Goal: Task Accomplishment & Management: Complete application form

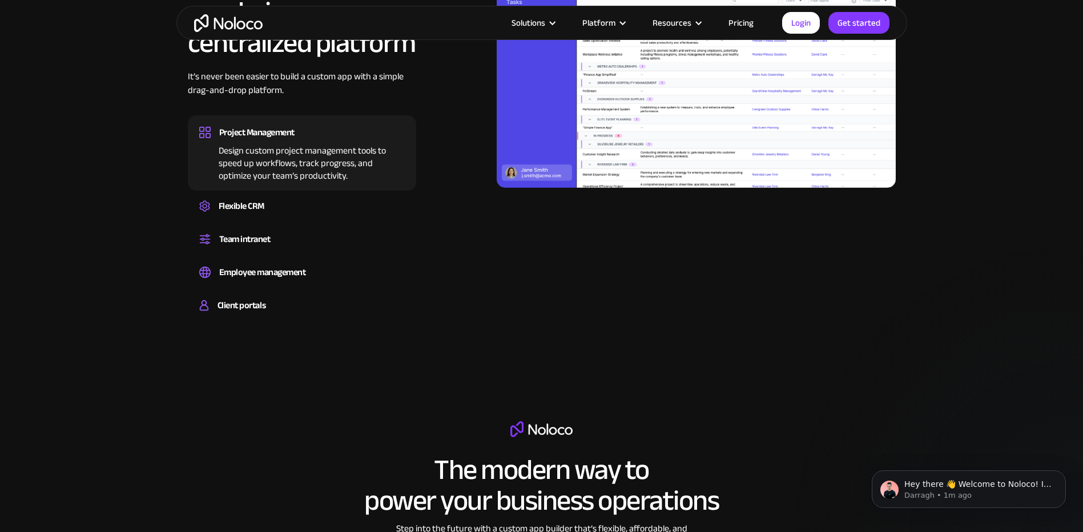
scroll to position [1085, 0]
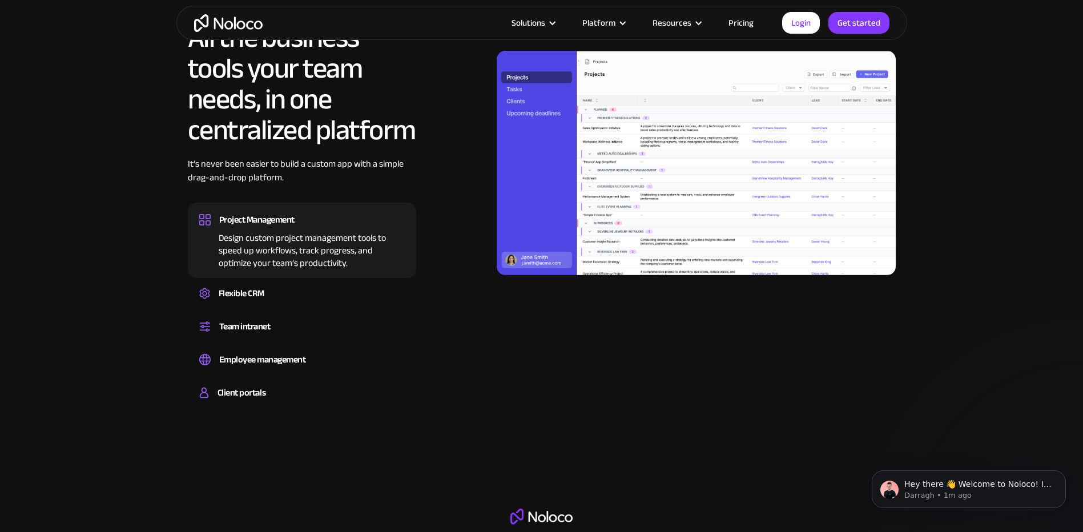
click at [744, 27] on link "Pricing" at bounding box center [741, 22] width 54 height 15
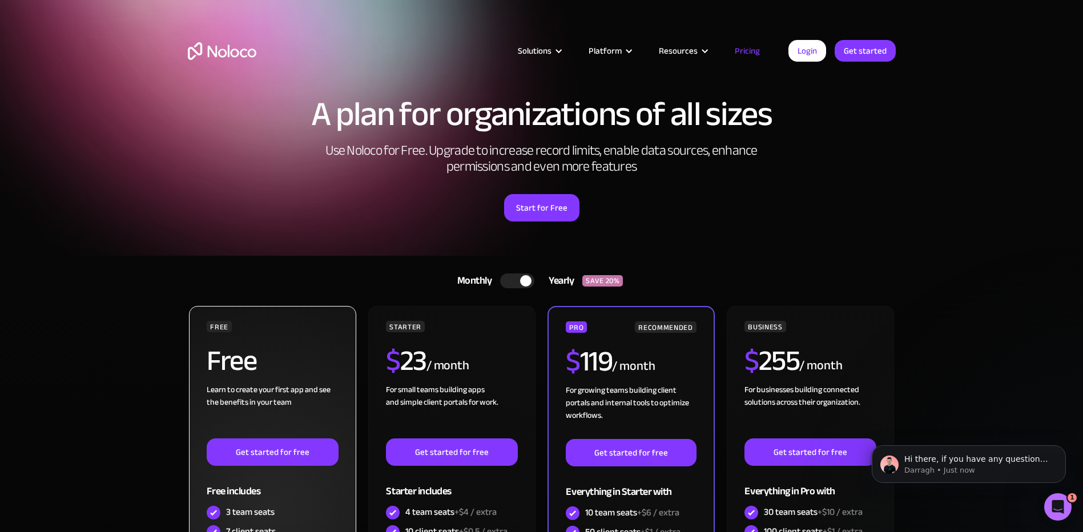
click at [255, 466] on div "Free includes" at bounding box center [272, 484] width 131 height 37
click at [265, 457] on link "Get started for free" at bounding box center [272, 451] width 131 height 27
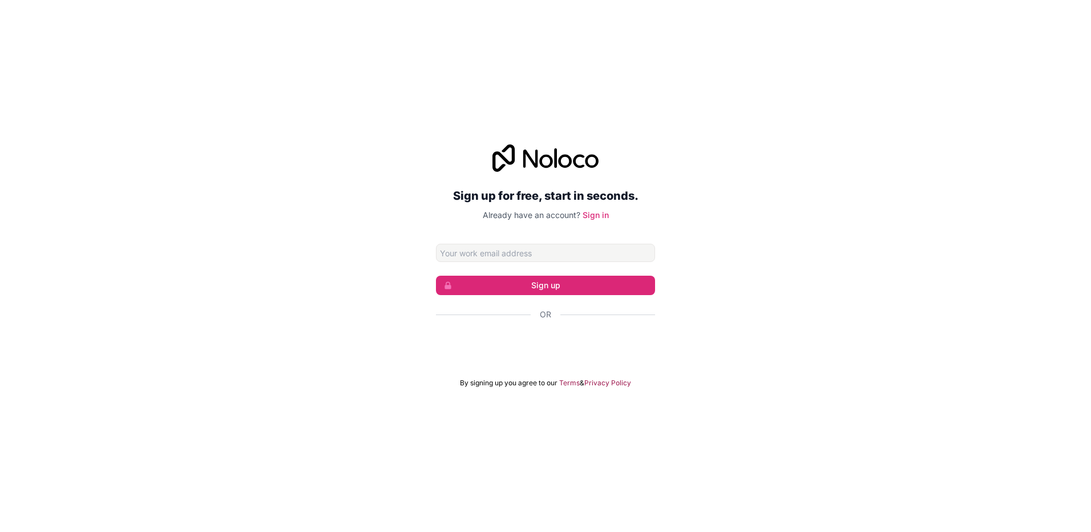
click at [469, 255] on input "Email address" at bounding box center [545, 253] width 219 height 18
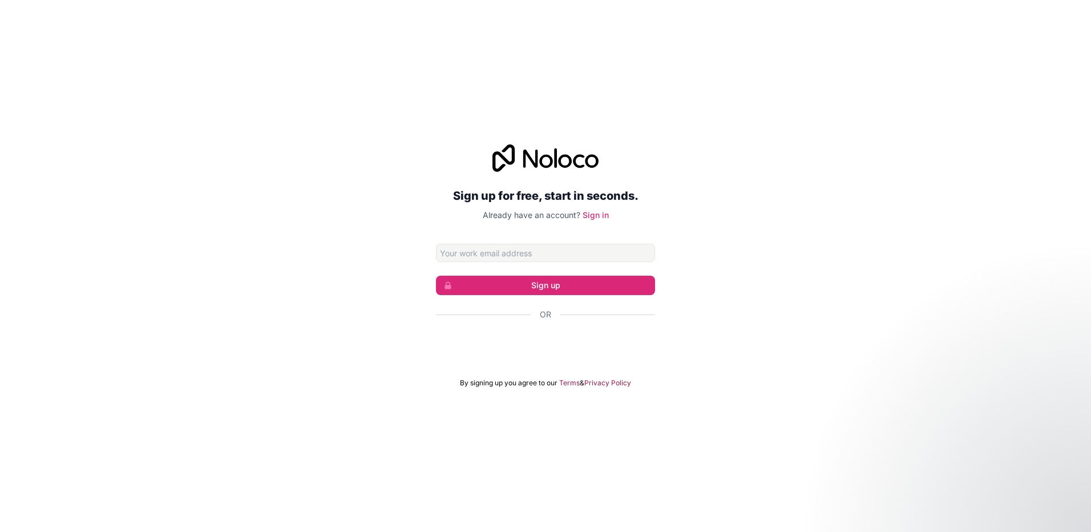
type input "[PERSON_NAME][EMAIL_ADDRESS][DOMAIN_NAME]"
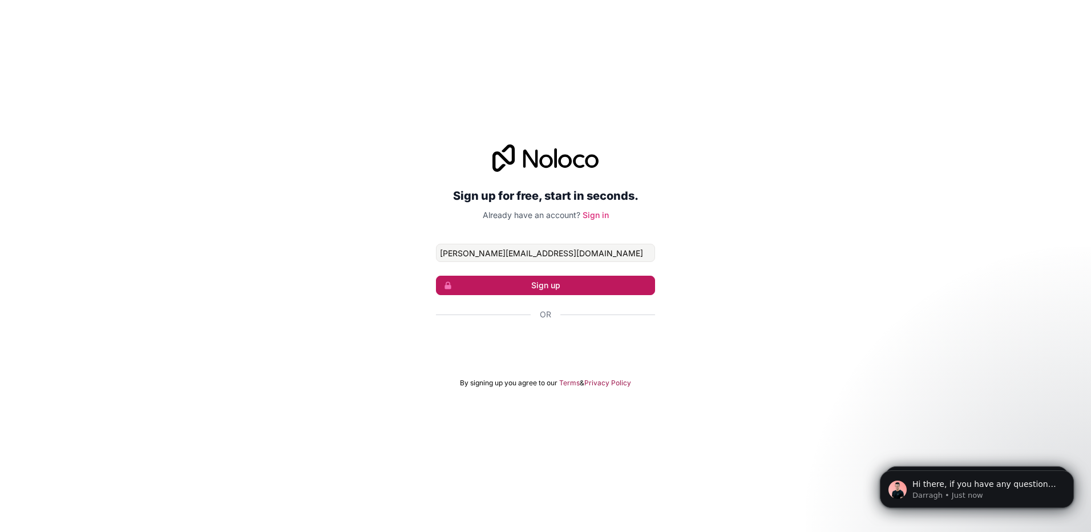
click at [507, 291] on button "Sign up" at bounding box center [545, 285] width 219 height 19
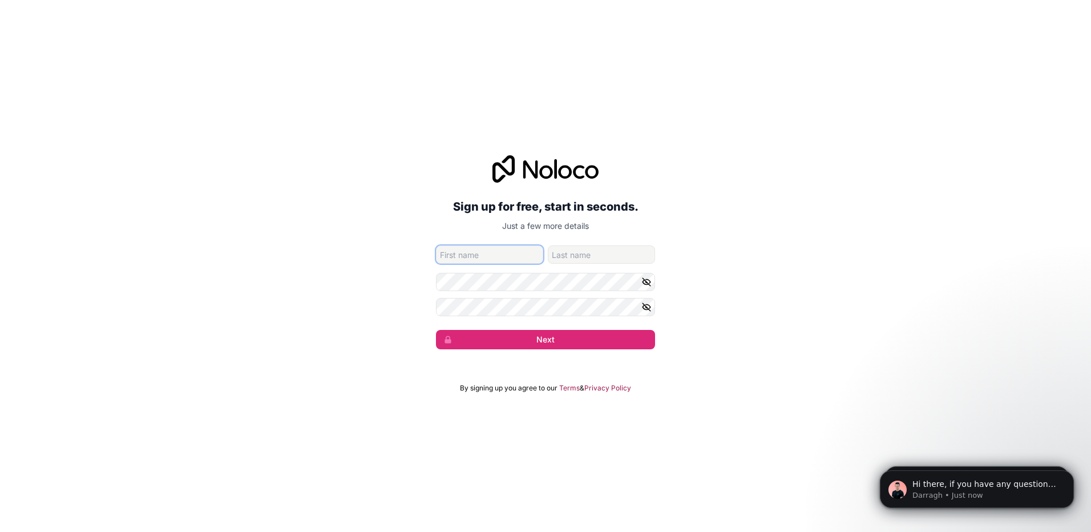
click at [502, 260] on input "given-name" at bounding box center [489, 254] width 107 height 18
type input "[PERSON_NAME]"
click at [410, 287] on div "Sign up for free, start in seconds. Just a few more details [PERSON_NAME][EMAIL…" at bounding box center [545, 252] width 1091 height 226
click at [646, 303] on icon "button" at bounding box center [647, 307] width 10 height 10
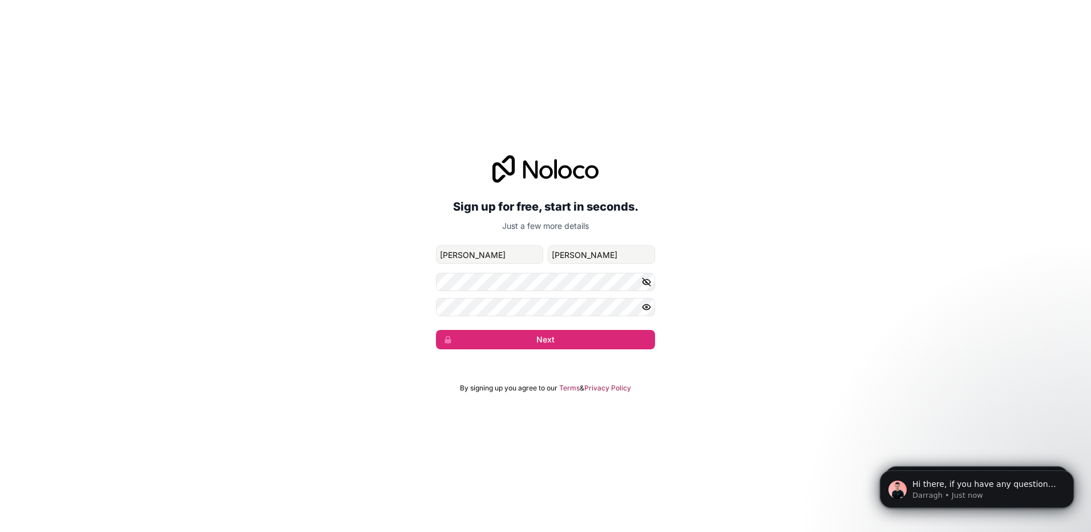
click at [646, 303] on icon "button" at bounding box center [647, 307] width 10 height 10
drag, startPoint x: 596, startPoint y: 345, endPoint x: 587, endPoint y: 346, distance: 9.3
click at [595, 345] on button "Next" at bounding box center [545, 339] width 219 height 19
click at [591, 345] on button "Next" at bounding box center [545, 339] width 219 height 19
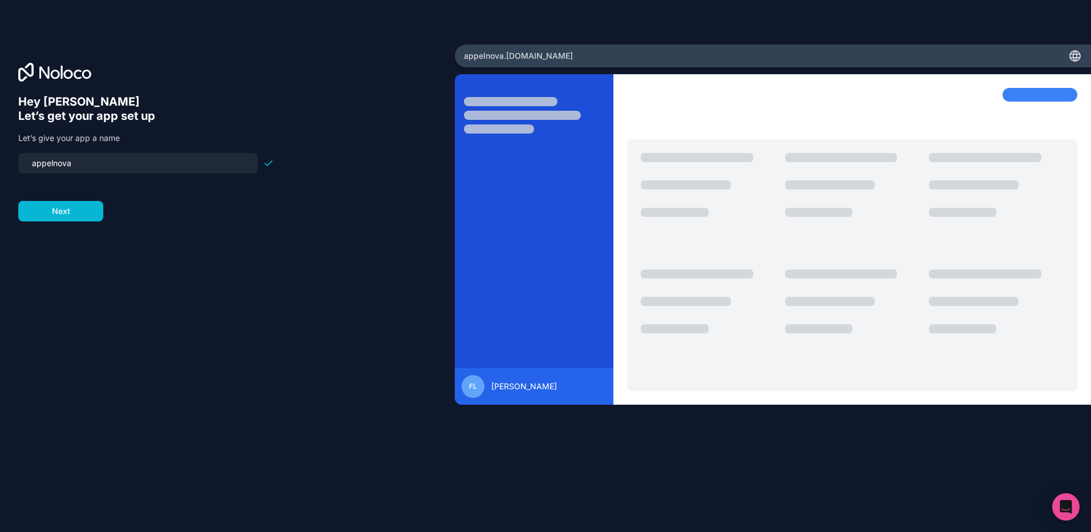
click at [31, 163] on input "appelnova" at bounding box center [138, 163] width 226 height 16
click at [269, 162] on icon at bounding box center [268, 163] width 11 height 11
click at [75, 209] on button "Next" at bounding box center [60, 211] width 85 height 21
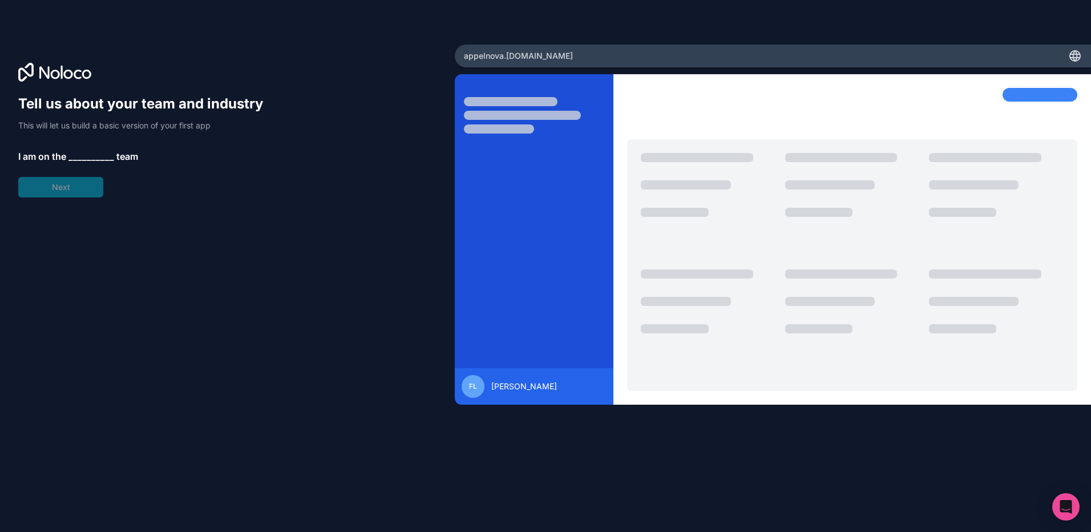
click at [80, 159] on span "__________" at bounding box center [91, 157] width 46 height 14
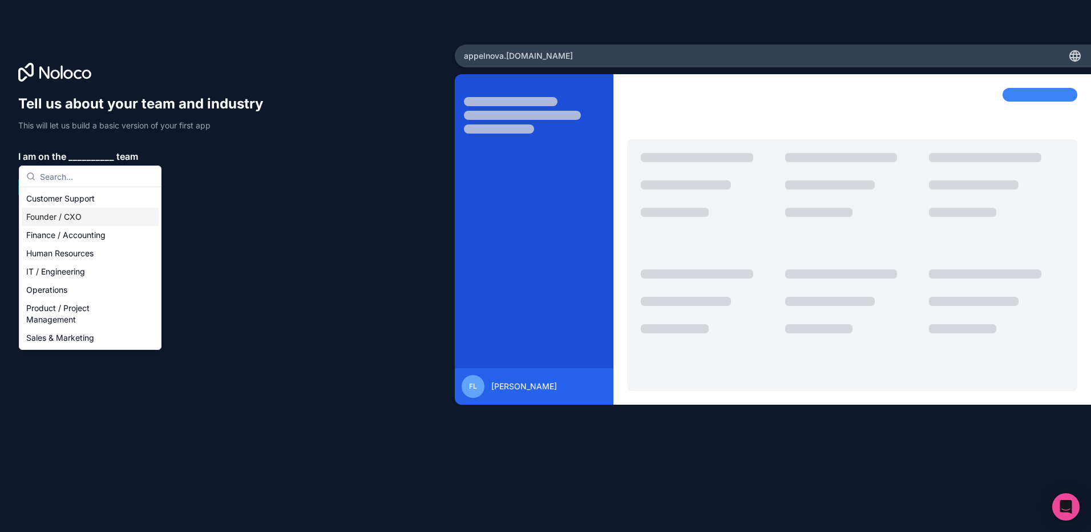
click at [91, 221] on div "Founder / CXO" at bounding box center [90, 217] width 137 height 18
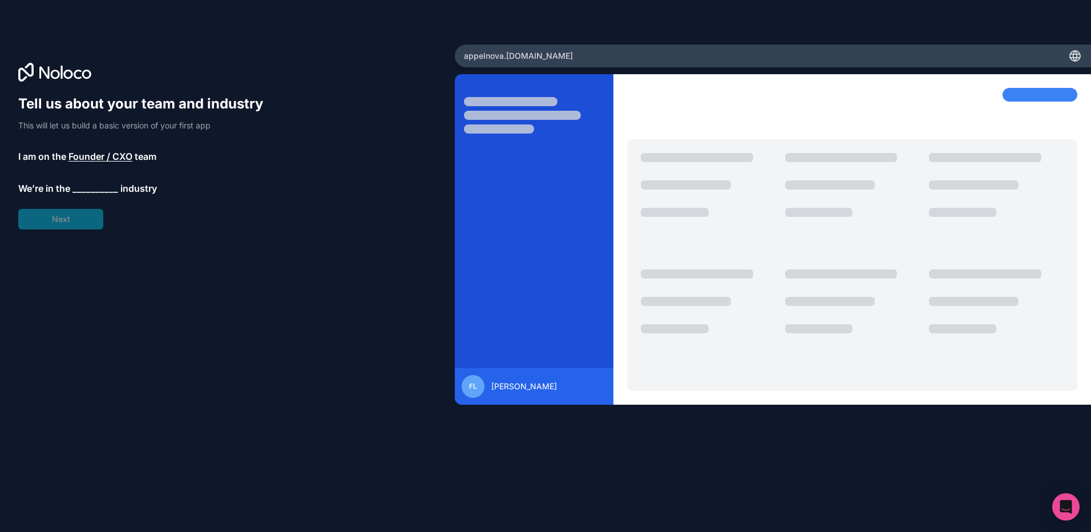
click at [91, 186] on span "__________" at bounding box center [95, 189] width 46 height 14
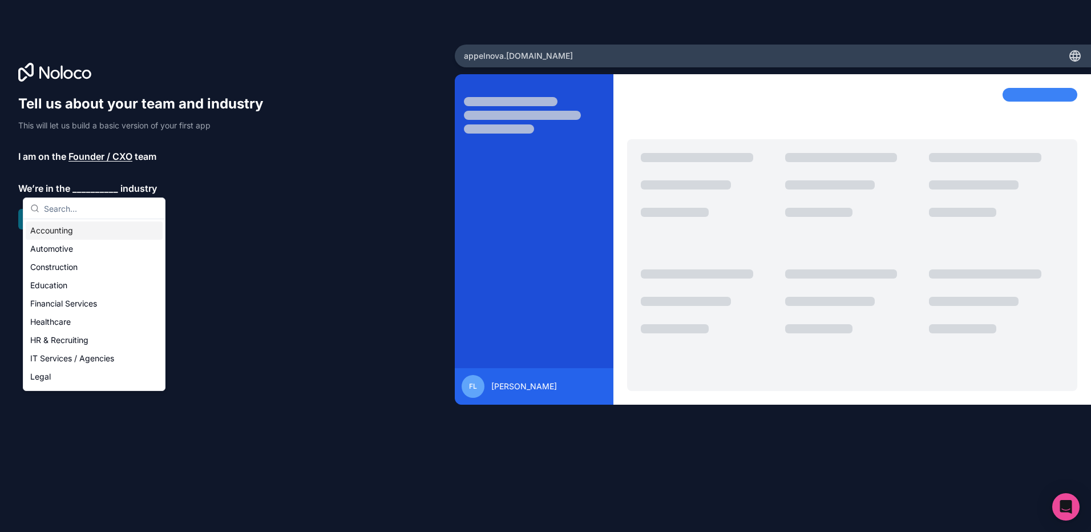
click at [104, 151] on span "Founder / CXO" at bounding box center [100, 157] width 64 height 14
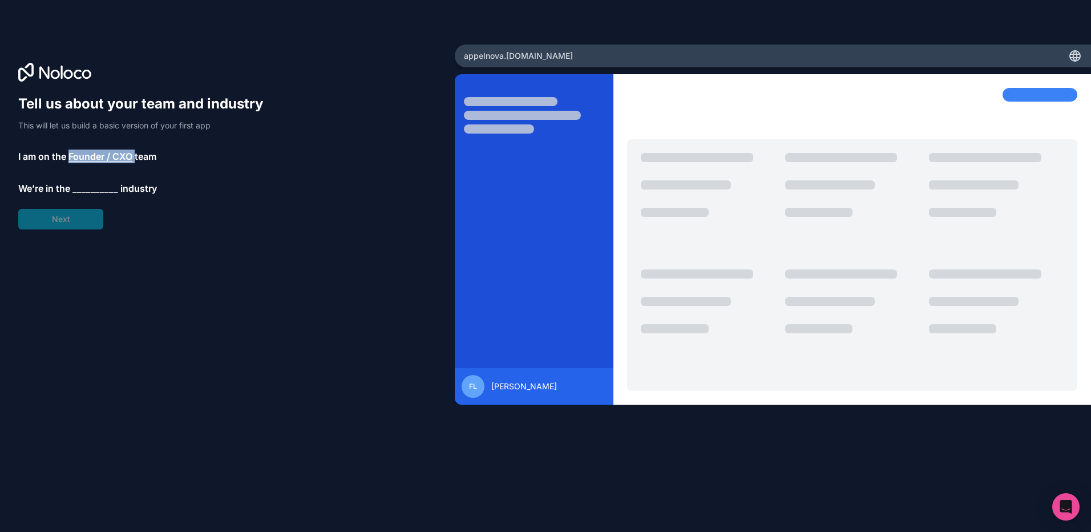
click at [104, 151] on span "Founder / CXO" at bounding box center [100, 157] width 64 height 14
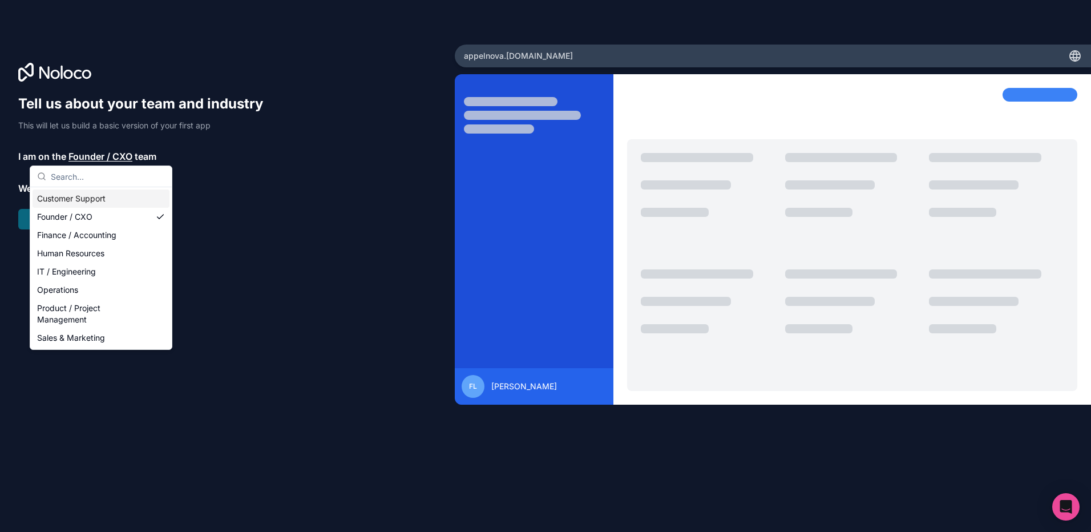
click at [240, 183] on p "We’re in the __________ industry" at bounding box center [146, 189] width 256 height 14
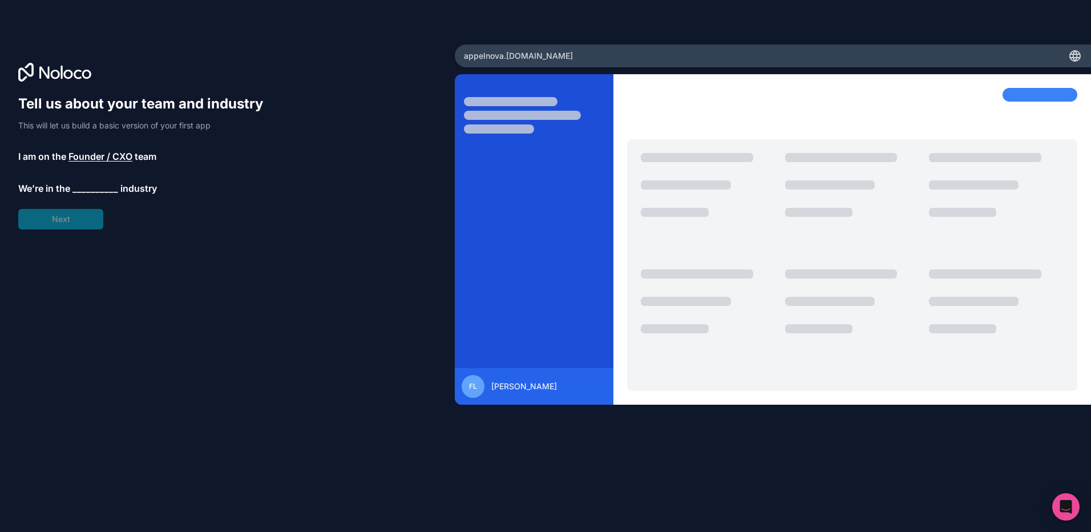
click at [95, 188] on span "__________" at bounding box center [95, 189] width 46 height 14
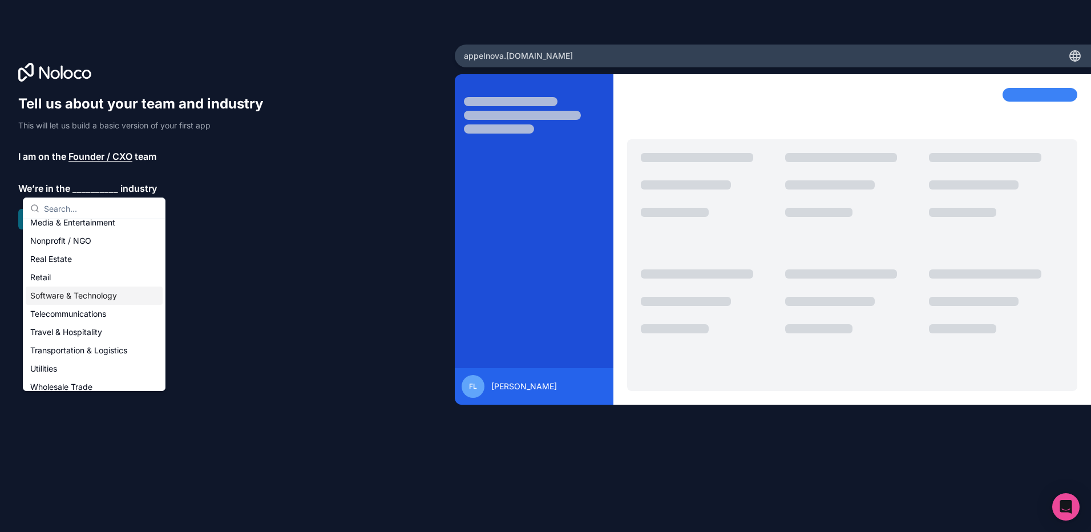
scroll to position [228, 0]
click at [69, 280] on div "Software & Technology" at bounding box center [94, 276] width 137 height 18
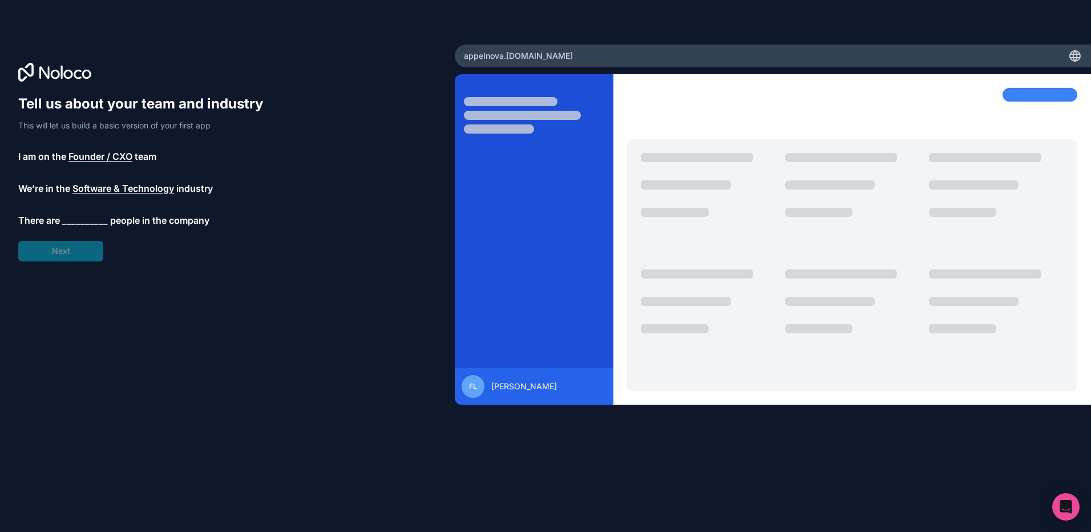
click at [72, 221] on span "__________" at bounding box center [85, 220] width 46 height 14
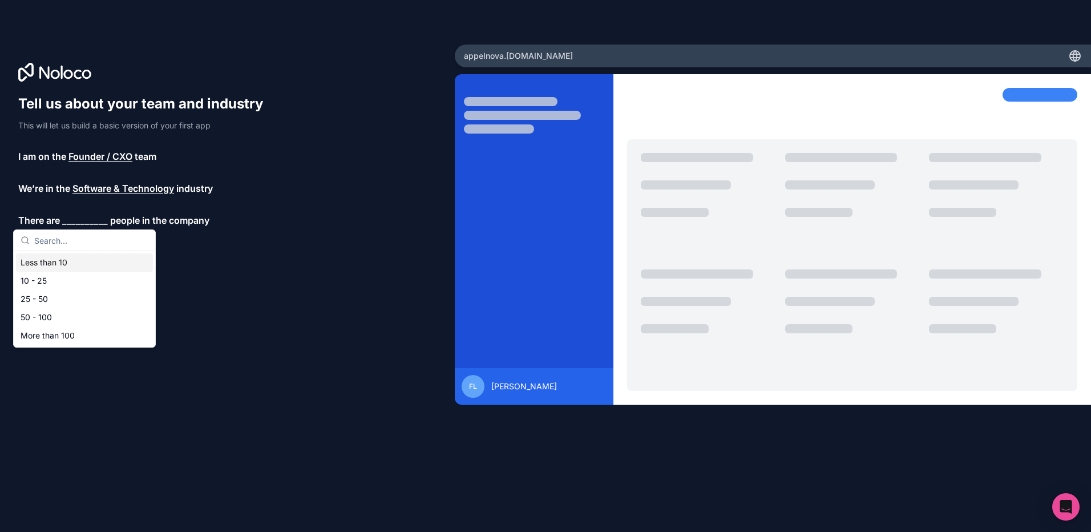
click at [78, 260] on div "Less than 10" at bounding box center [84, 262] width 137 height 18
click at [66, 243] on button "Next" at bounding box center [60, 251] width 85 height 21
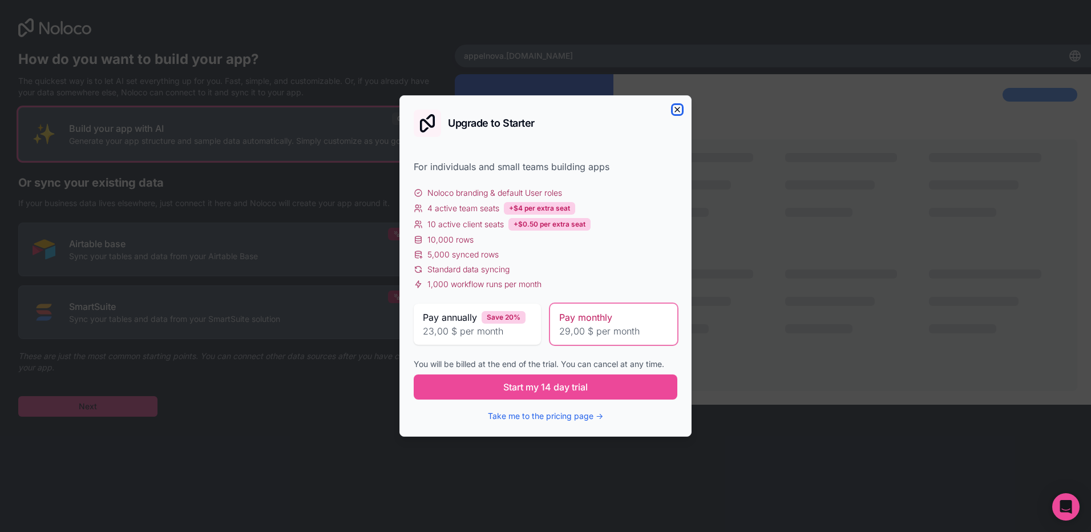
click at [677, 108] on icon "button" at bounding box center [677, 109] width 9 height 9
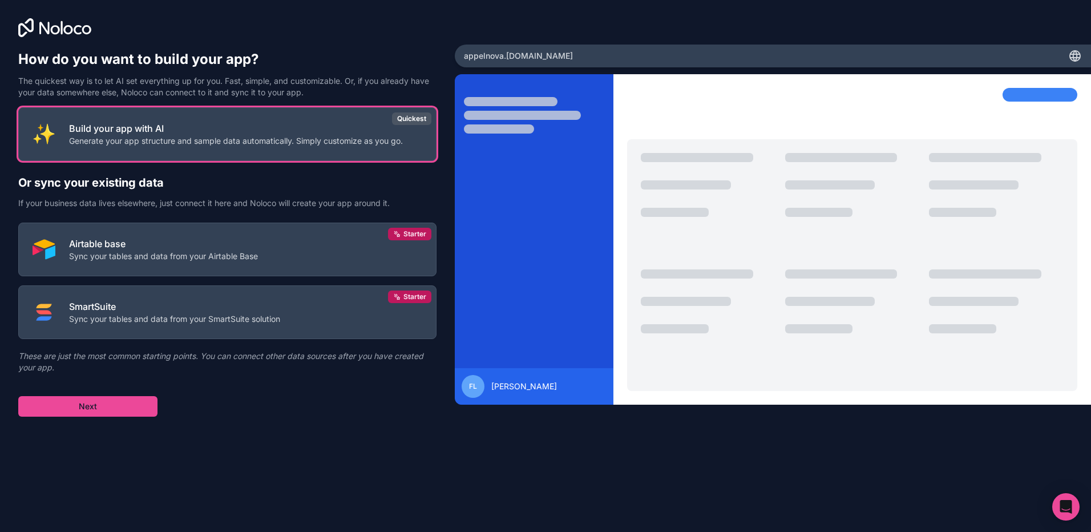
click at [269, 179] on h2 "Or sync your existing data" at bounding box center [227, 183] width 418 height 16
click at [99, 126] on p "Build your app with AI" at bounding box center [236, 126] width 334 height 14
click at [94, 396] on button "Next" at bounding box center [87, 406] width 139 height 21
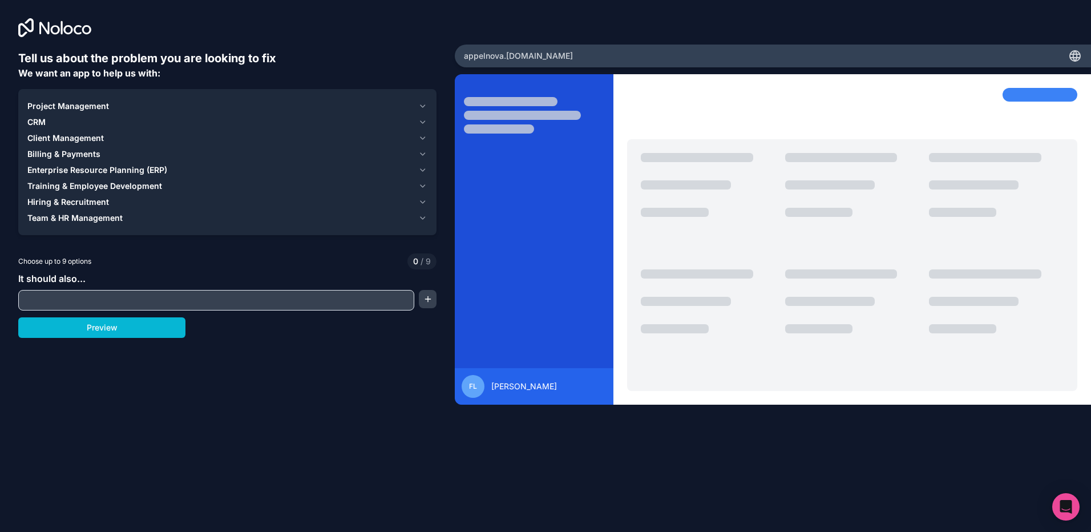
drag, startPoint x: 99, startPoint y: 114, endPoint x: 112, endPoint y: 114, distance: 13.7
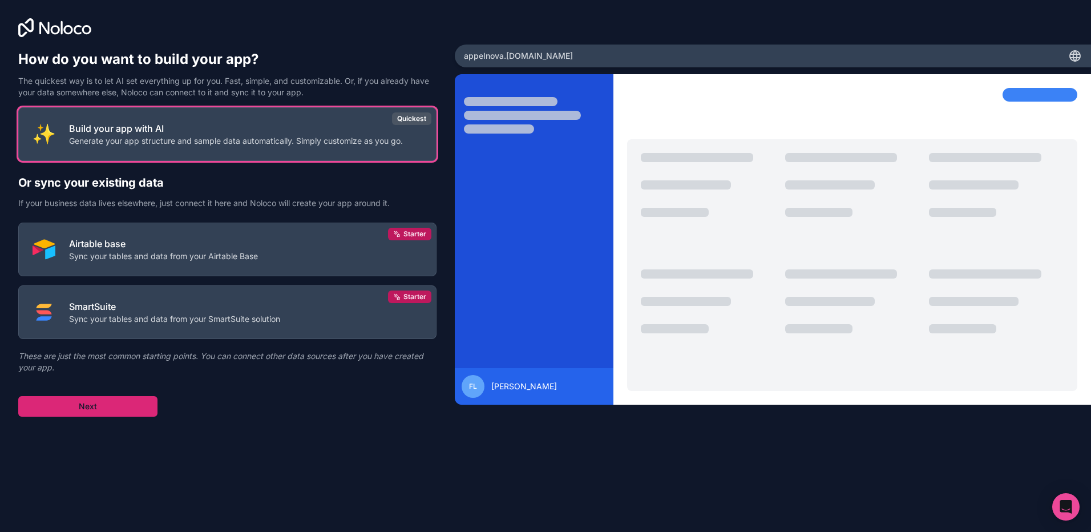
click at [106, 407] on button "Next" at bounding box center [87, 406] width 139 height 21
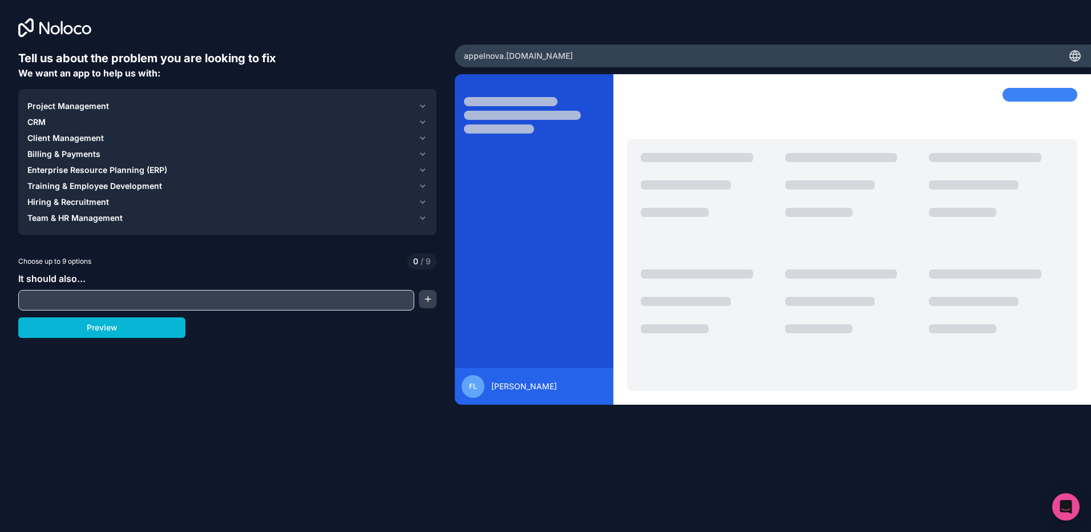
click at [388, 294] on input "text" at bounding box center [216, 300] width 390 height 16
click at [379, 306] on input "text" at bounding box center [216, 300] width 390 height 16
click at [422, 303] on button "button" at bounding box center [427, 299] width 17 height 18
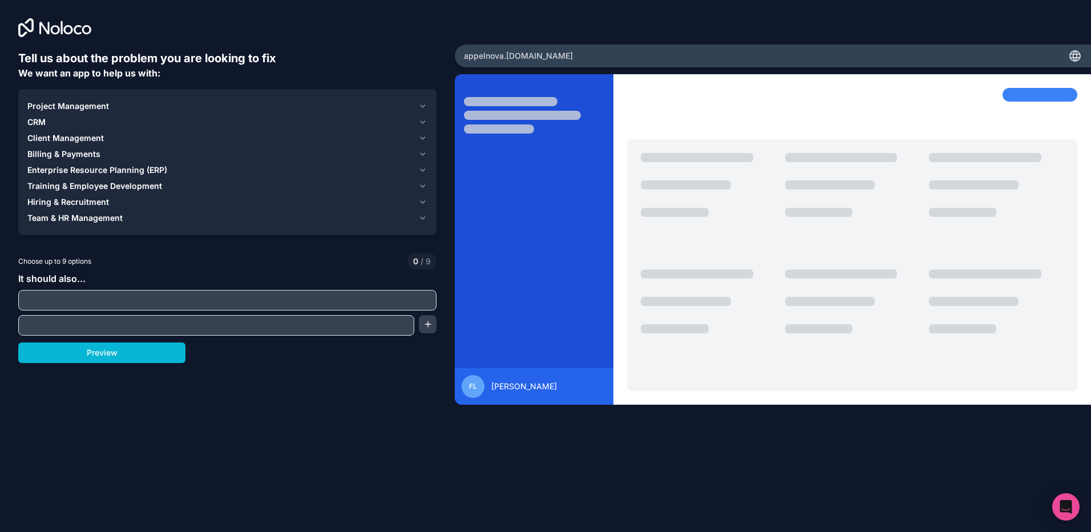
click at [259, 304] on input "text" at bounding box center [227, 300] width 413 height 16
click at [414, 322] on div at bounding box center [216, 325] width 396 height 21
drag, startPoint x: 414, startPoint y: 322, endPoint x: 408, endPoint y: 364, distance: 42.1
click at [408, 371] on div "Tell us about the problem you are looking to fix We want an app to help us with…" at bounding box center [227, 237] width 418 height 375
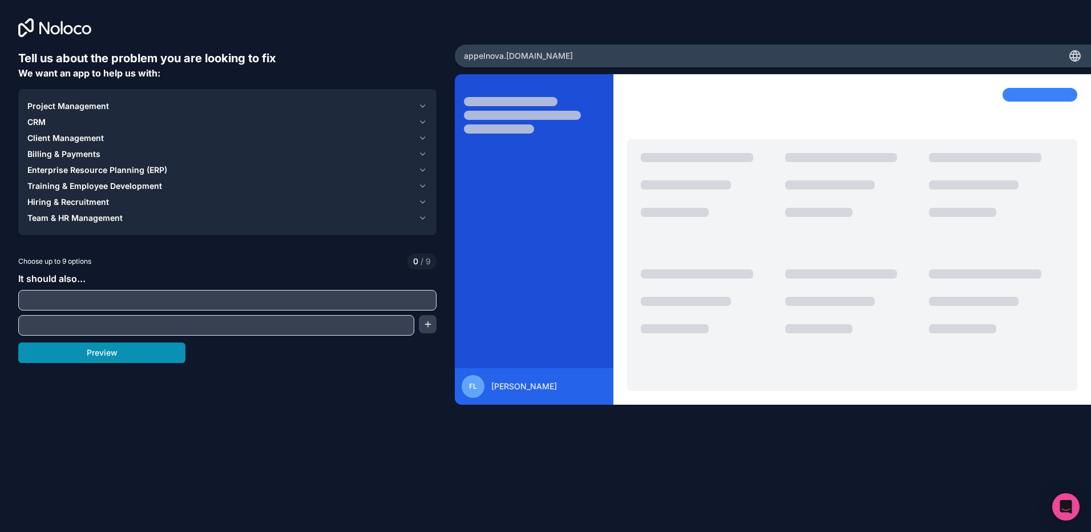
click at [115, 355] on button "Preview" at bounding box center [101, 352] width 167 height 21
click at [40, 121] on span "CRM" at bounding box center [36, 121] width 18 height 11
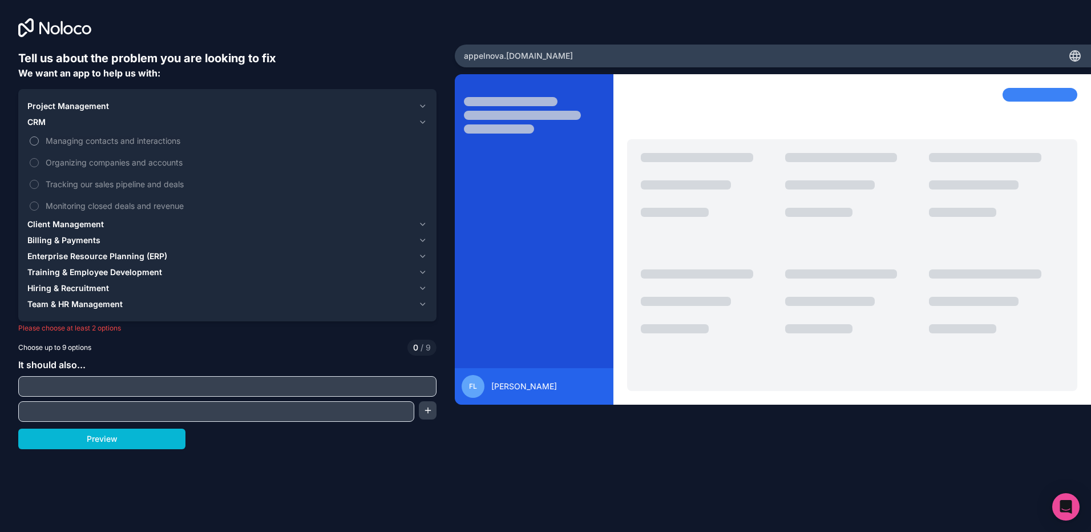
click at [58, 142] on span "Managing contacts and interactions" at bounding box center [236, 141] width 380 height 12
click at [39, 142] on button "Managing contacts and interactions" at bounding box center [34, 140] width 9 height 9
click at [58, 142] on span "Managing contacts and interactions" at bounding box center [236, 141] width 380 height 12
click at [39, 142] on button "Managing contacts and interactions" at bounding box center [34, 140] width 9 height 9
drag, startPoint x: 58, startPoint y: 142, endPoint x: 34, endPoint y: 141, distance: 24.6
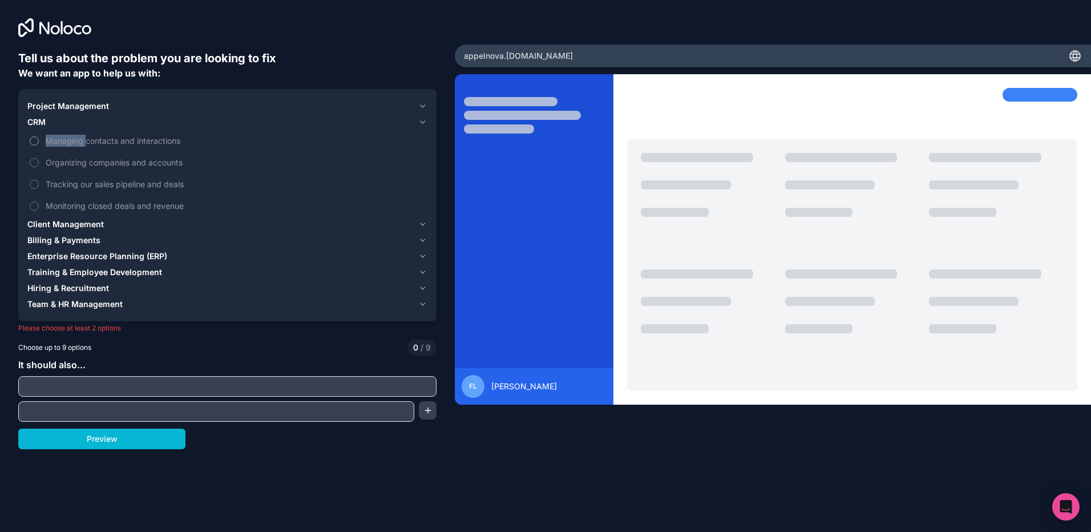
click at [34, 141] on button "Managing contacts and interactions" at bounding box center [34, 140] width 9 height 9
click at [35, 204] on button "Monitoring closed deals and revenue" at bounding box center [34, 205] width 9 height 9
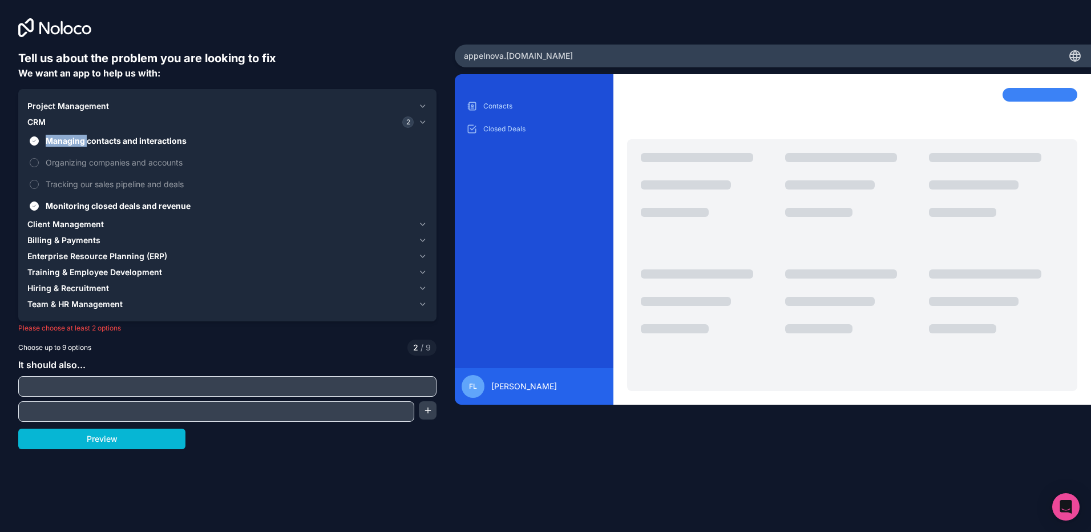
click at [43, 225] on span "Client Management" at bounding box center [65, 224] width 76 height 11
click at [43, 267] on span "Training & Employee Development" at bounding box center [94, 272] width 135 height 11
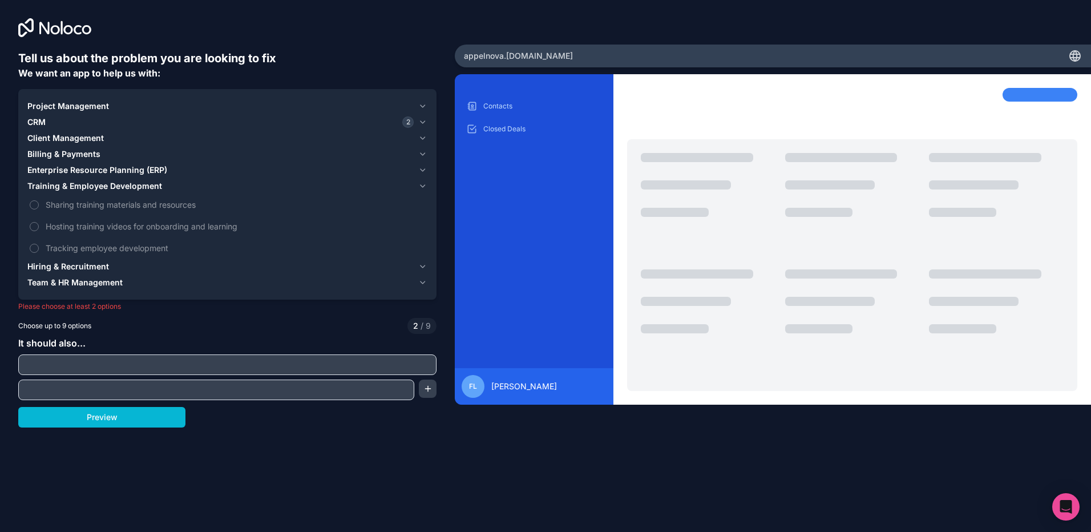
click at [54, 141] on span "Client Management" at bounding box center [65, 137] width 76 height 11
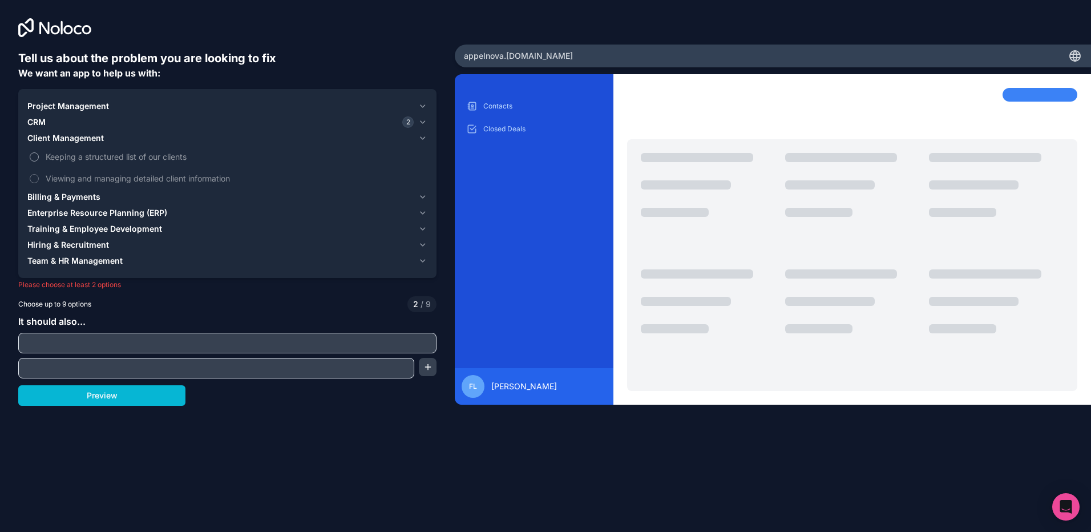
click at [83, 159] on span "Keeping a structured list of our clients" at bounding box center [236, 157] width 380 height 12
click at [39, 159] on button "Keeping a structured list of our clients" at bounding box center [34, 156] width 9 height 9
click at [79, 135] on span "Client Management" at bounding box center [65, 137] width 76 height 11
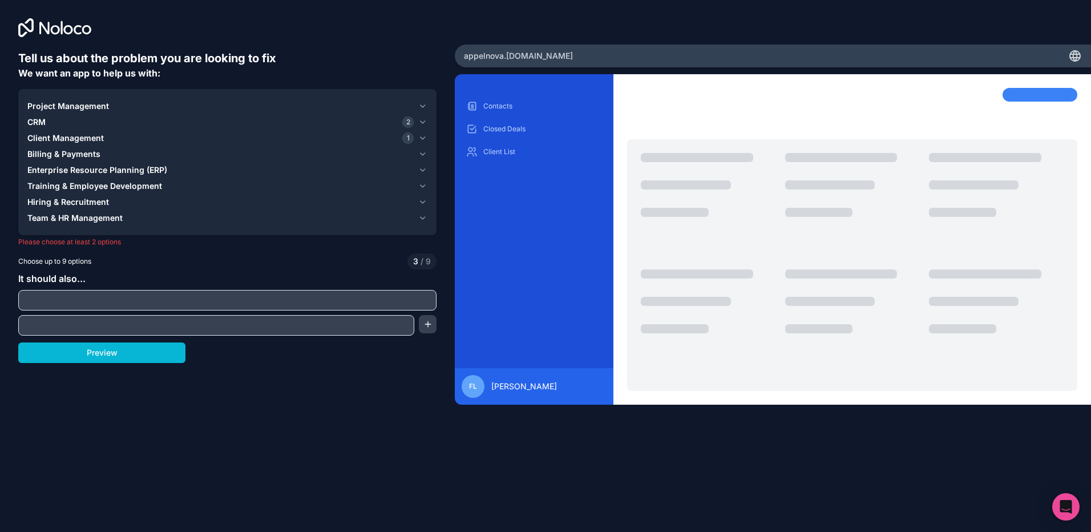
click at [76, 154] on span "Billing & Payments" at bounding box center [63, 153] width 73 height 11
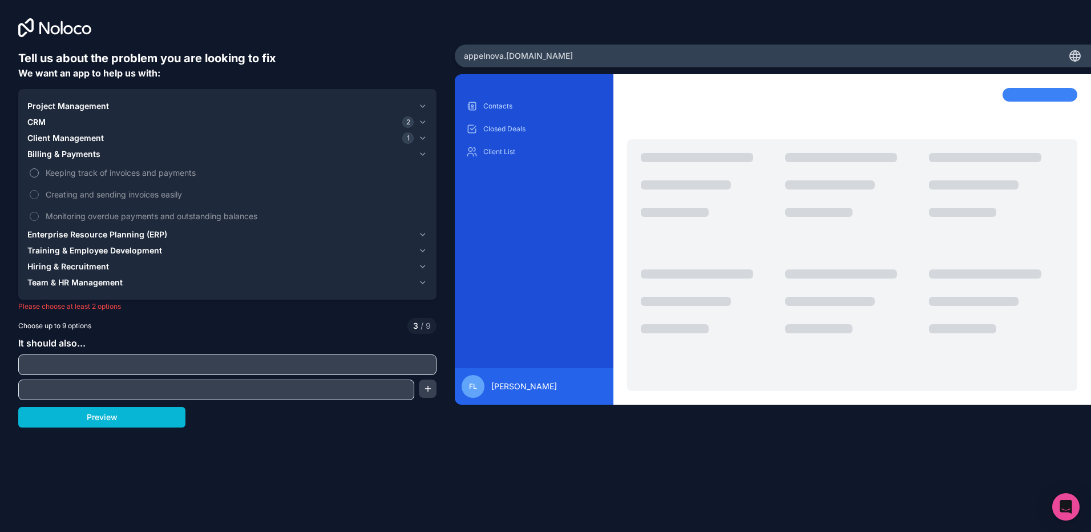
click at [82, 171] on span "Keeping track of invoices and payments" at bounding box center [236, 173] width 380 height 12
click at [39, 171] on button "Keeping track of invoices and payments" at bounding box center [34, 172] width 9 height 9
click at [88, 196] on span "Creating and sending invoices easily" at bounding box center [236, 194] width 380 height 12
click at [39, 196] on button "Creating and sending invoices easily" at bounding box center [34, 194] width 9 height 9
click at [98, 231] on span "Enterprise Resource Planning (ERP)" at bounding box center [97, 234] width 140 height 11
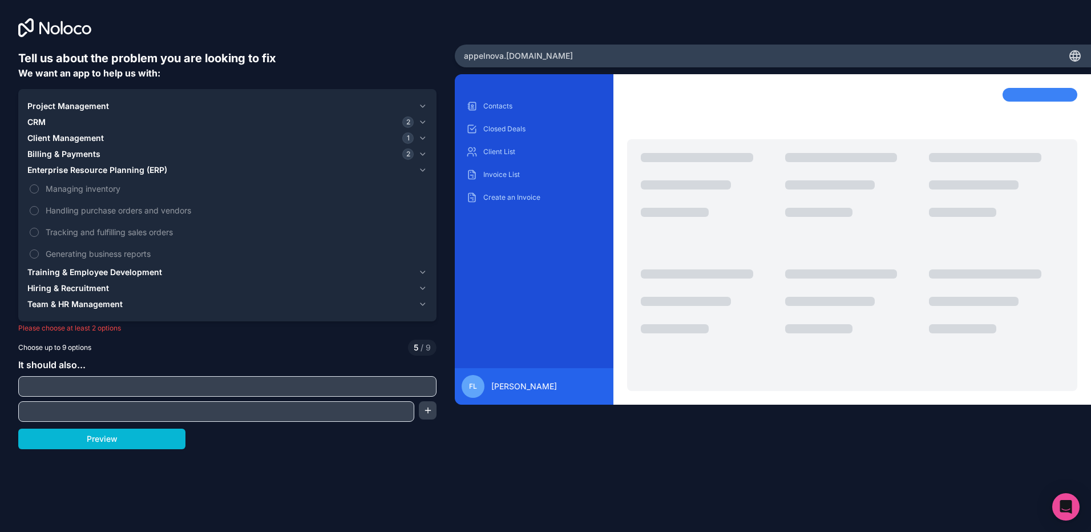
click at [109, 164] on span "Enterprise Resource Planning (ERP)" at bounding box center [97, 169] width 140 height 11
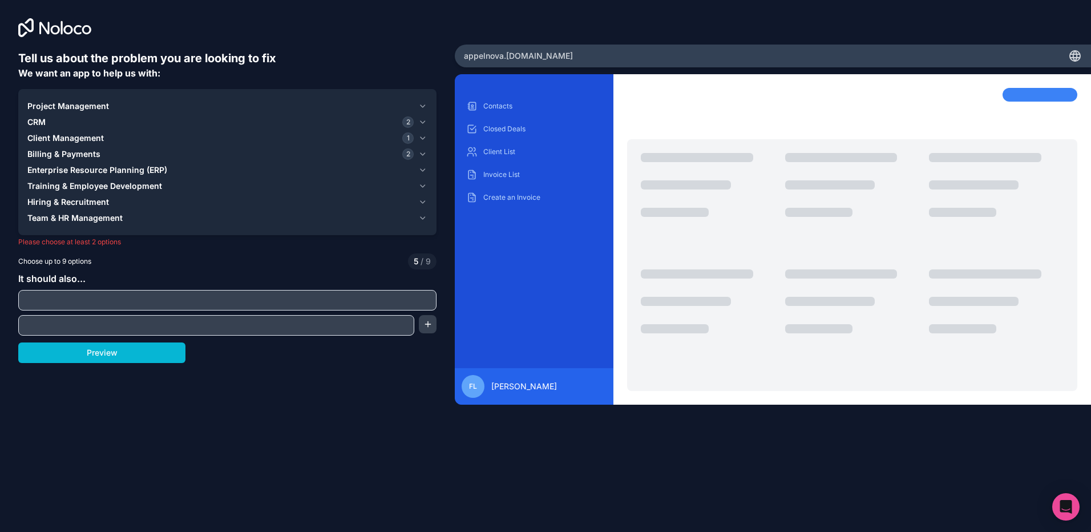
click at [109, 164] on span "Enterprise Resource Planning (ERP)" at bounding box center [97, 169] width 140 height 11
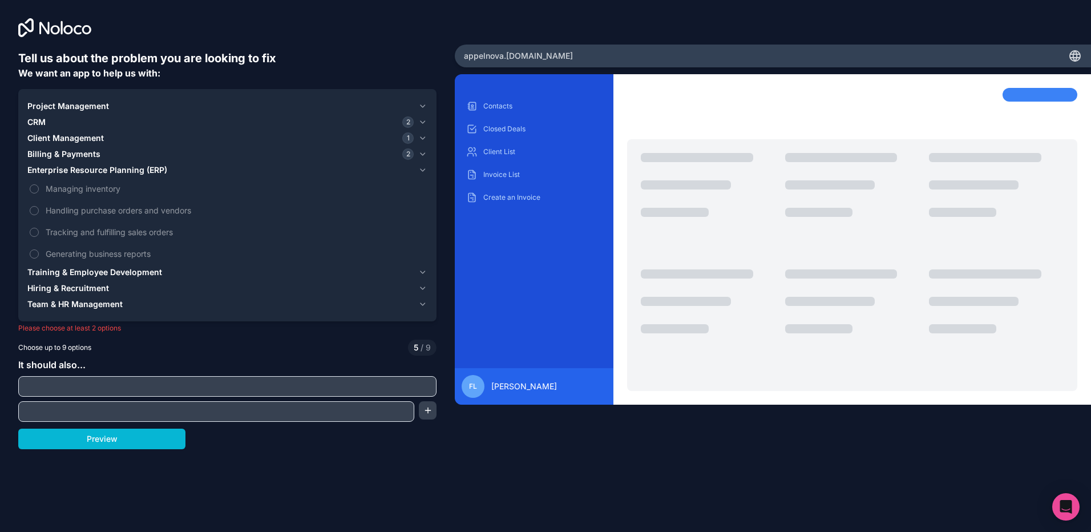
click at [109, 164] on span "Enterprise Resource Planning (ERP)" at bounding box center [97, 169] width 140 height 11
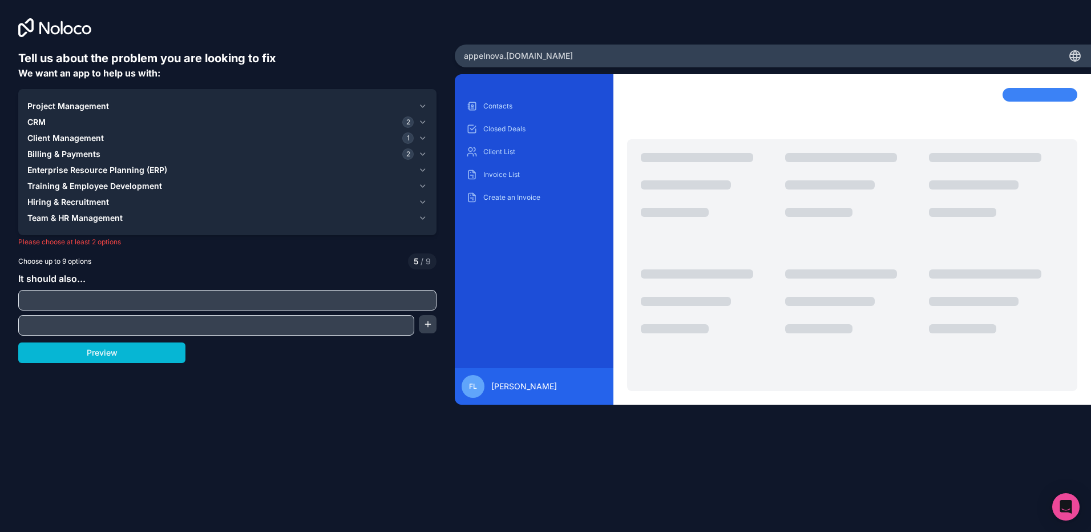
click at [106, 185] on span "Training & Employee Development" at bounding box center [94, 185] width 135 height 11
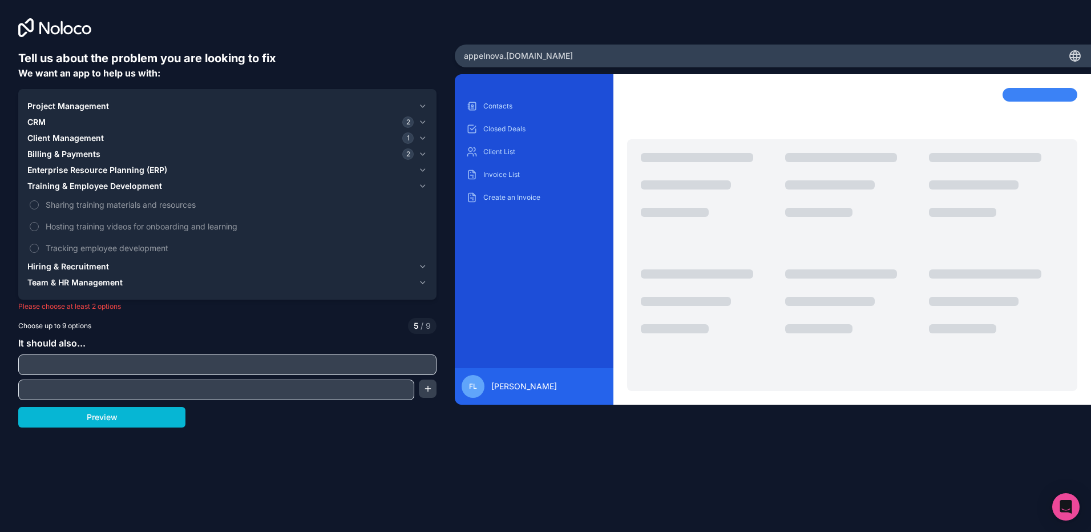
click at [106, 185] on span "Training & Employee Development" at bounding box center [94, 185] width 135 height 11
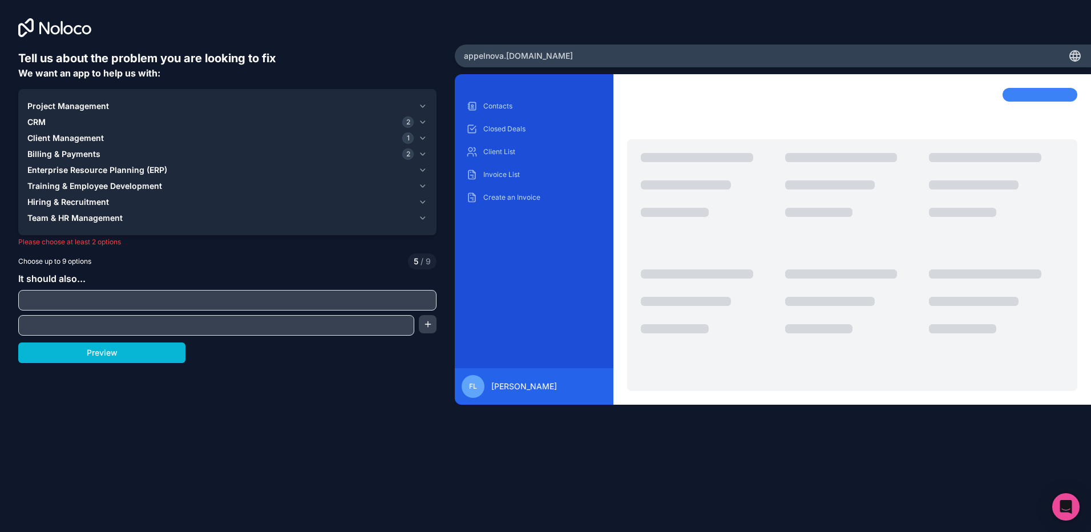
click at [91, 215] on span "Team & HR Management" at bounding box center [74, 217] width 95 height 11
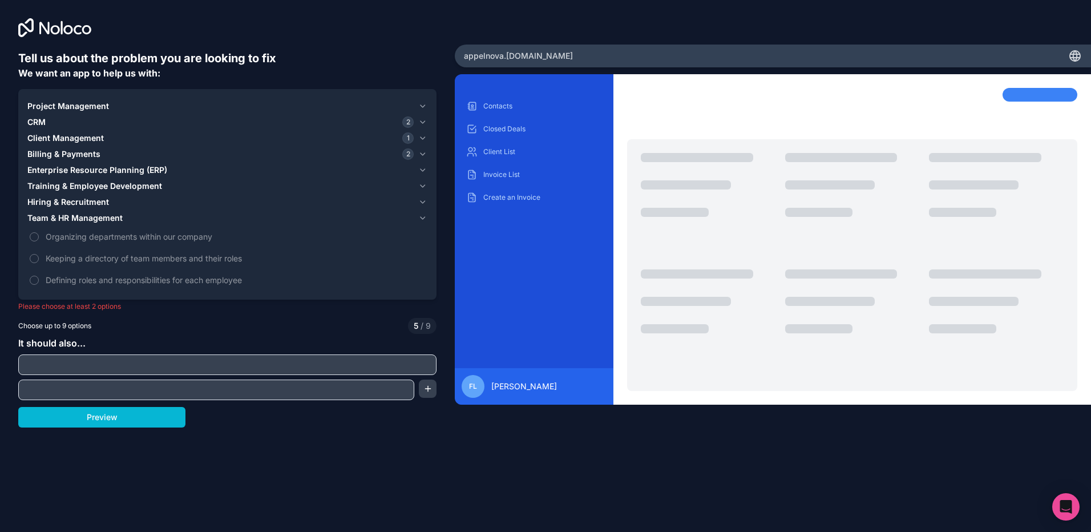
click at [91, 215] on span "Team & HR Management" at bounding box center [74, 217] width 95 height 11
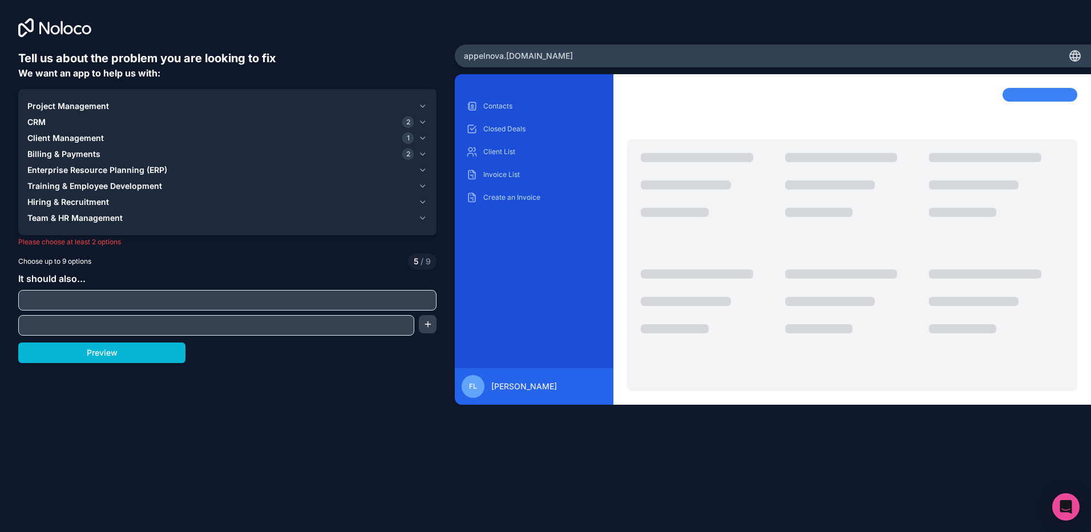
click at [91, 203] on span "Hiring & Recruitment" at bounding box center [68, 201] width 82 height 11
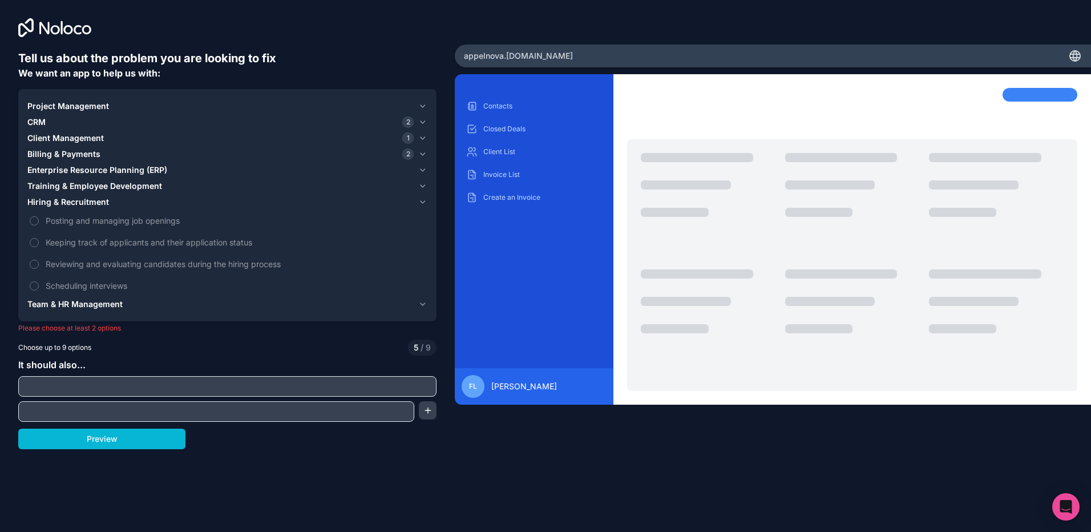
click at [97, 198] on span "Hiring & Recruitment" at bounding box center [68, 201] width 82 height 11
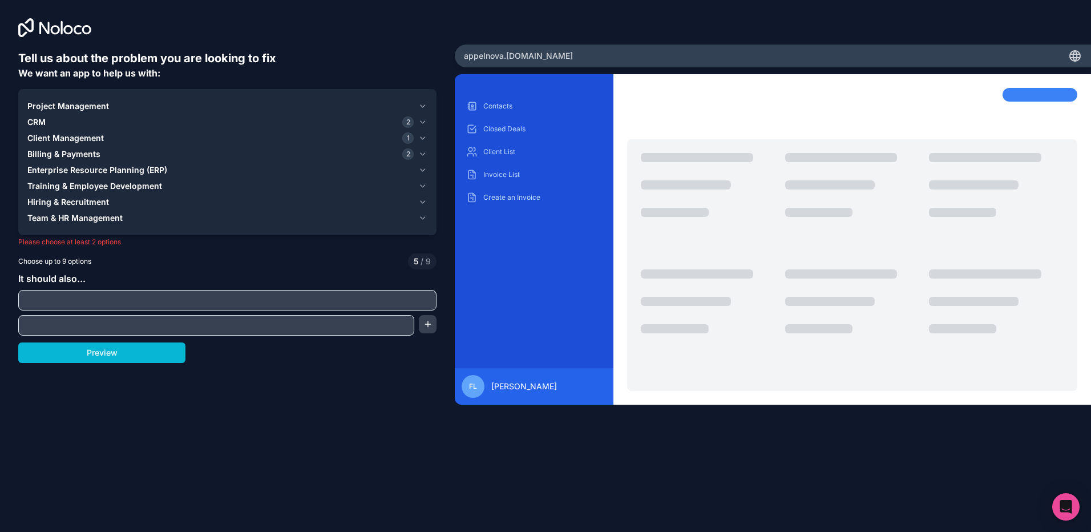
click at [103, 187] on span "Training & Employee Development" at bounding box center [94, 185] width 135 height 11
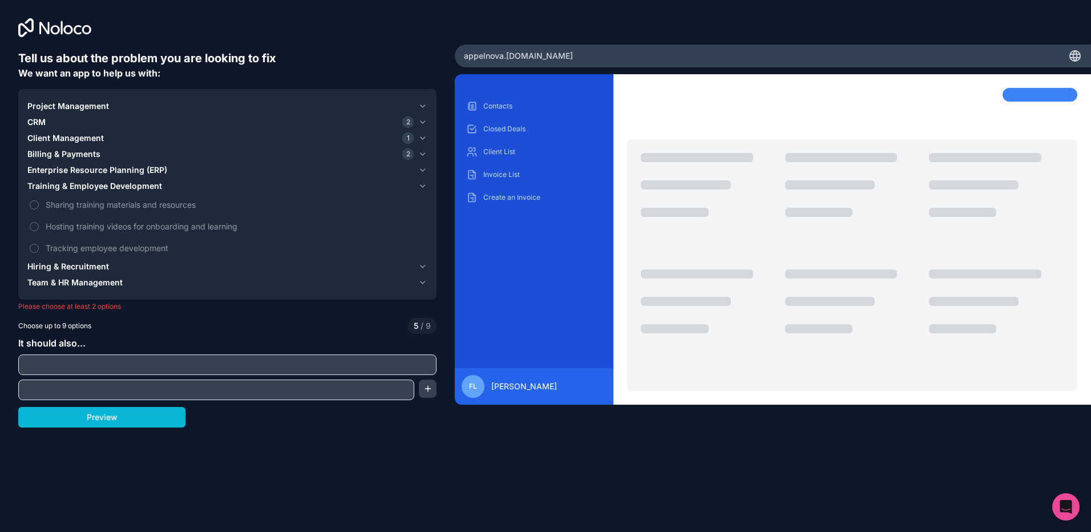
click at [130, 185] on span "Training & Employee Development" at bounding box center [94, 185] width 135 height 11
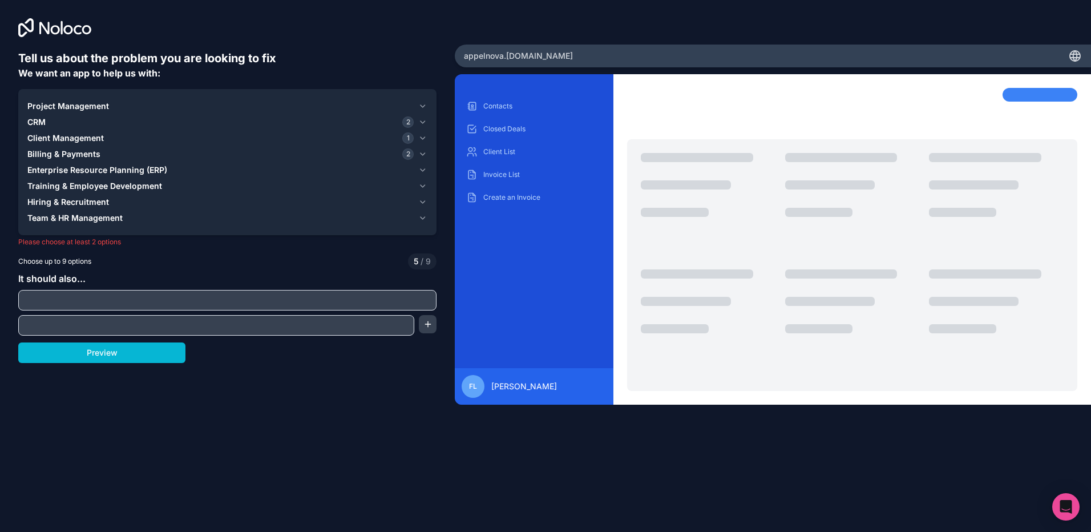
click at [70, 116] on button "CRM 2" at bounding box center [227, 122] width 400 height 16
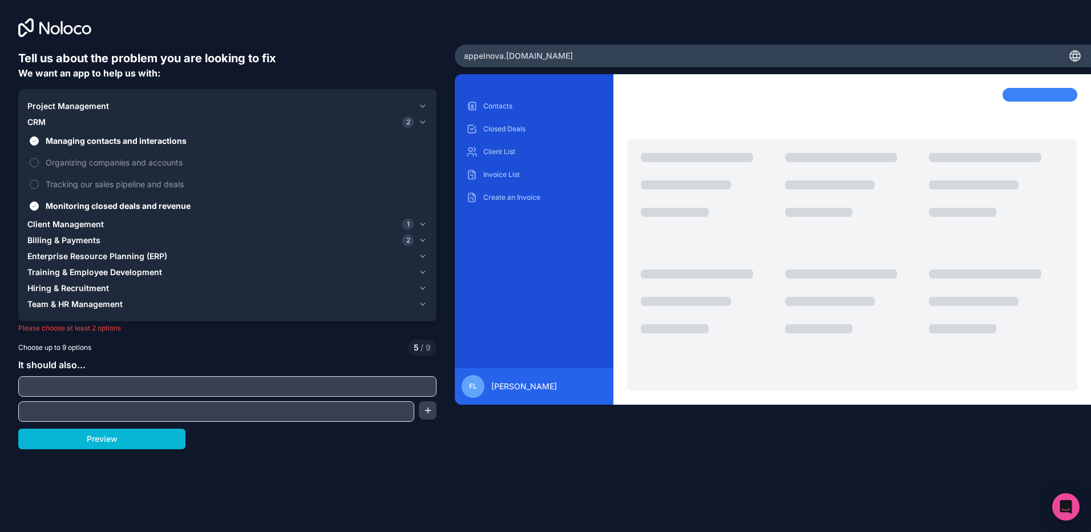
click at [70, 116] on button "CRM 2" at bounding box center [227, 122] width 400 height 16
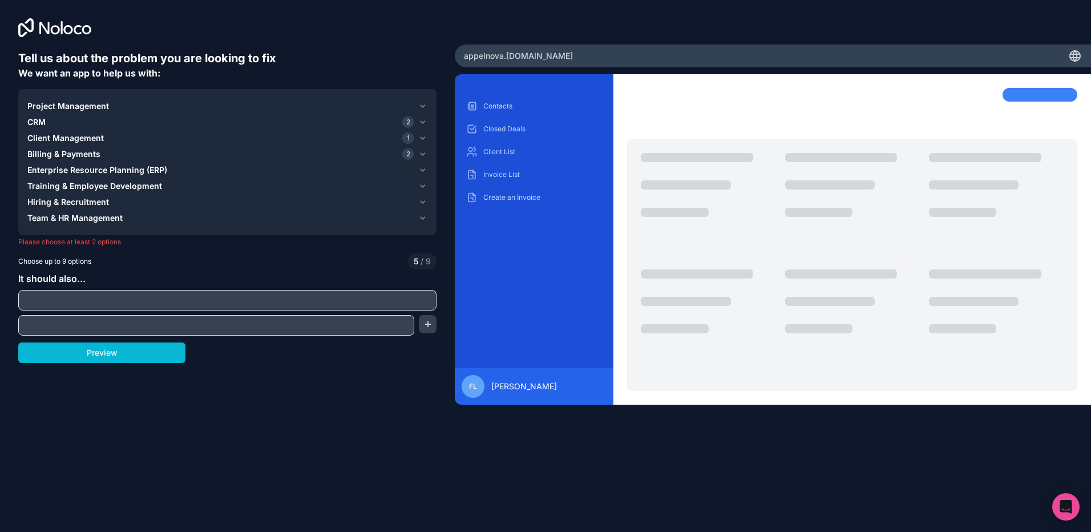
click at [70, 116] on button "CRM 2" at bounding box center [227, 122] width 400 height 16
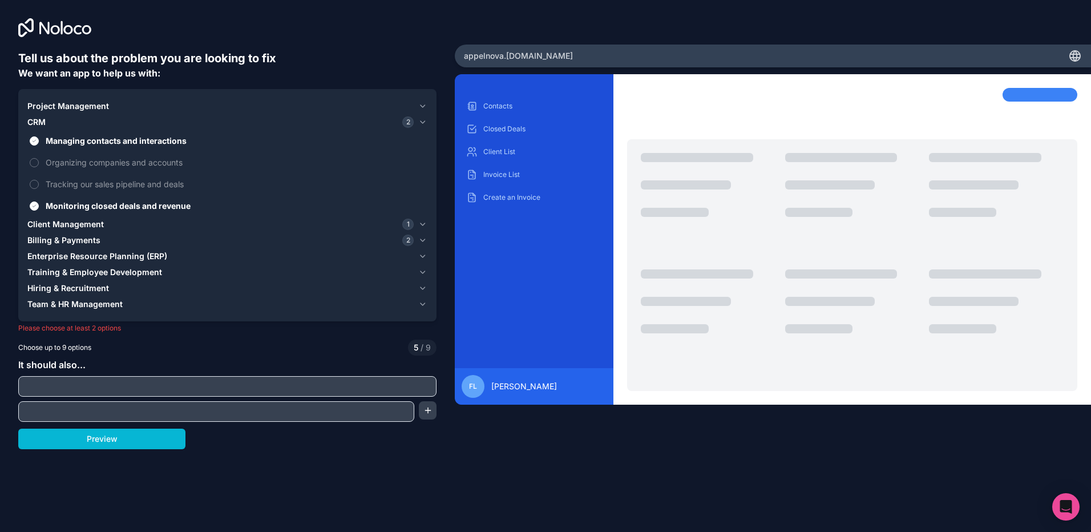
click at [72, 104] on span "Project Management" at bounding box center [68, 105] width 82 height 11
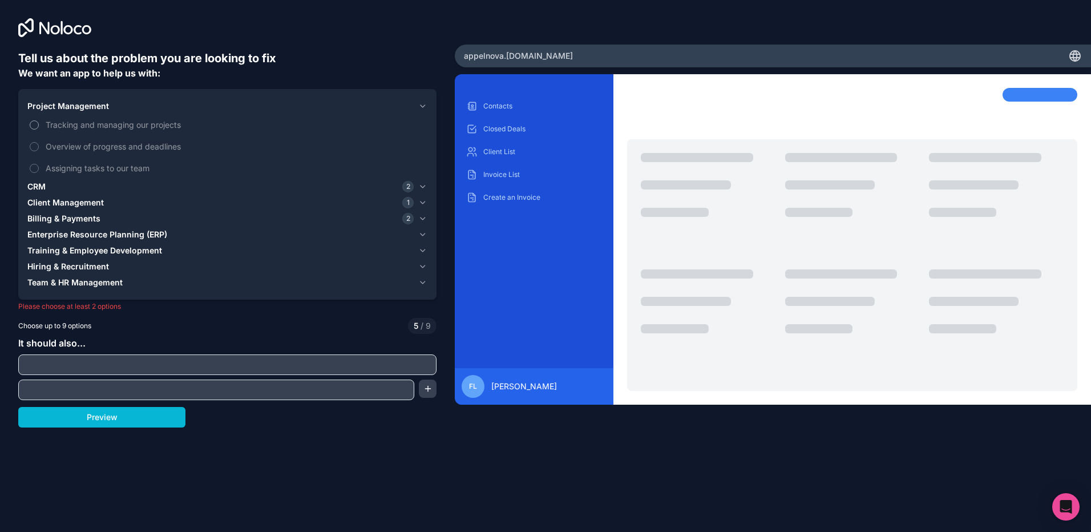
click at [80, 120] on span "Tracking and managing our projects" at bounding box center [236, 125] width 380 height 12
click at [39, 120] on button "Tracking and managing our projects" at bounding box center [34, 124] width 9 height 9
click at [80, 120] on span "Tracking and managing our projects" at bounding box center [236, 125] width 380 height 12
click at [39, 120] on button "Tracking and managing our projects" at bounding box center [34, 124] width 9 height 9
click at [80, 120] on span "Tracking and managing our projects" at bounding box center [236, 125] width 380 height 12
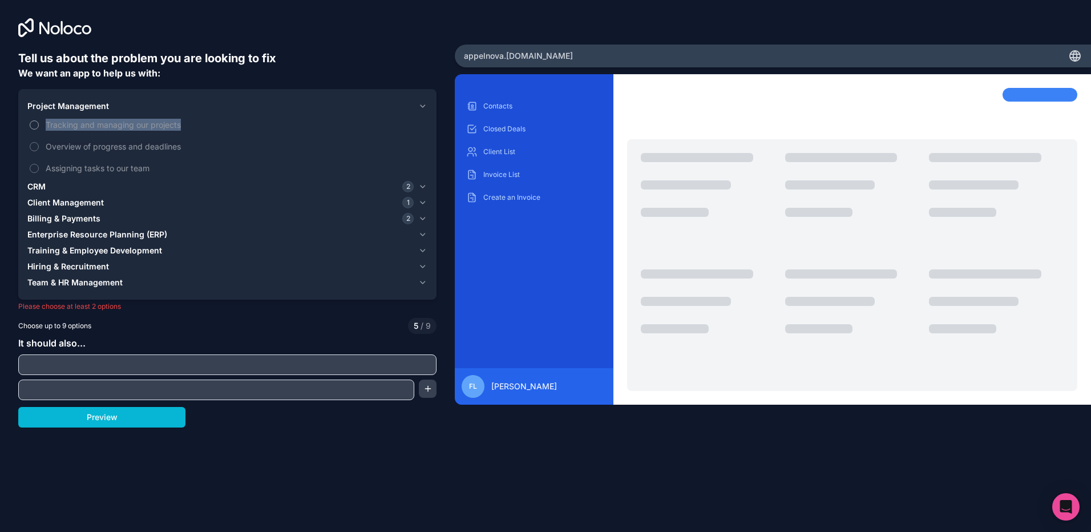
click at [39, 120] on button "Tracking and managing our projects" at bounding box center [34, 124] width 9 height 9
drag, startPoint x: 80, startPoint y: 120, endPoint x: 80, endPoint y: 126, distance: 6.3
click at [80, 126] on span "Tracking and managing our projects" at bounding box center [236, 125] width 380 height 12
click at [39, 126] on button "Tracking and managing our projects" at bounding box center [34, 124] width 9 height 9
click at [82, 126] on span "Tracking and managing our projects" at bounding box center [236, 125] width 380 height 12
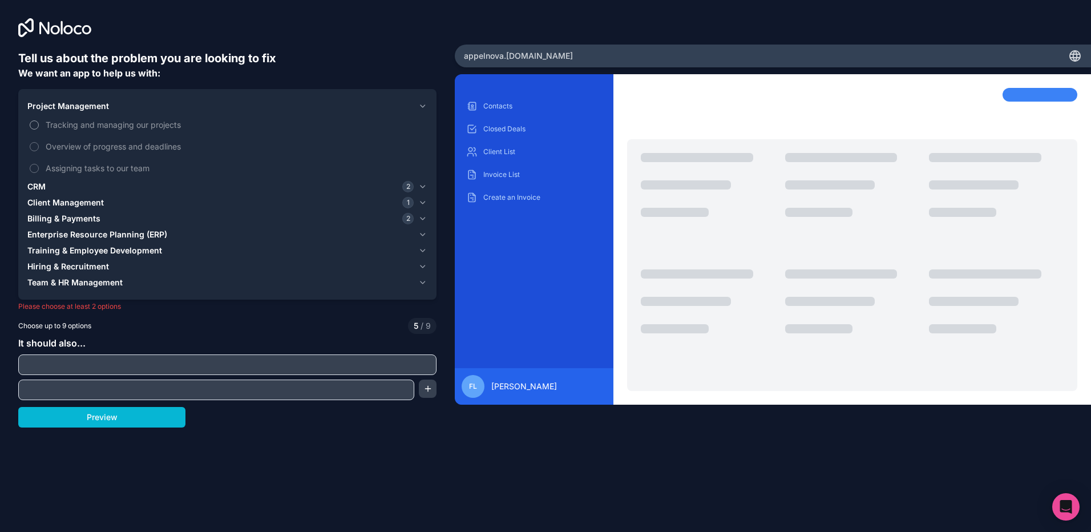
click at [39, 126] on button "Tracking and managing our projects" at bounding box center [34, 124] width 9 height 9
click at [82, 126] on span "Tracking and managing our projects" at bounding box center [236, 125] width 380 height 12
click at [39, 126] on button "Tracking and managing our projects" at bounding box center [34, 124] width 9 height 9
click at [82, 126] on span "Tracking and managing our projects" at bounding box center [236, 125] width 380 height 12
click at [39, 126] on button "Tracking and managing our projects" at bounding box center [34, 124] width 9 height 9
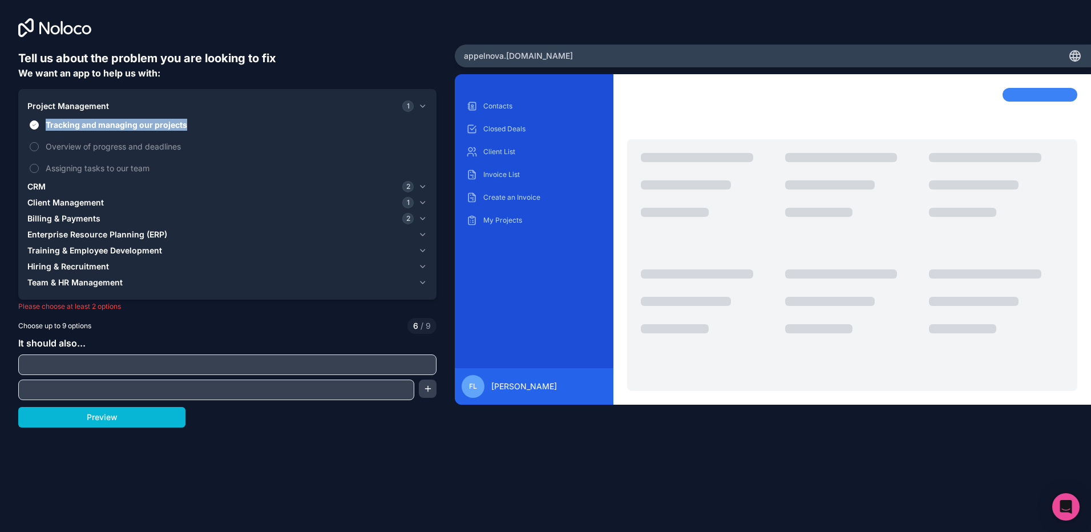
click at [74, 278] on span "Team & HR Management" at bounding box center [74, 282] width 95 height 11
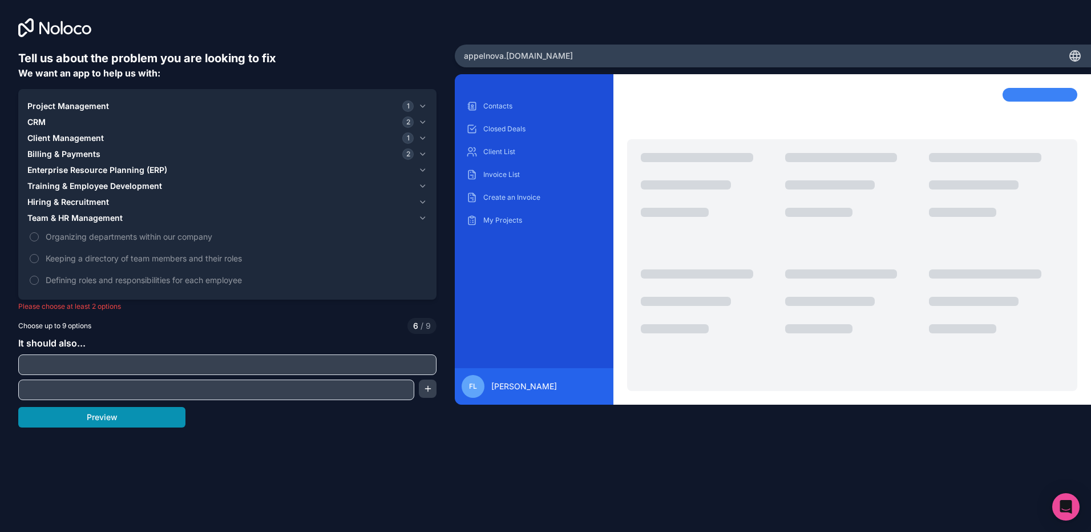
click at [109, 418] on button "Preview" at bounding box center [101, 417] width 167 height 21
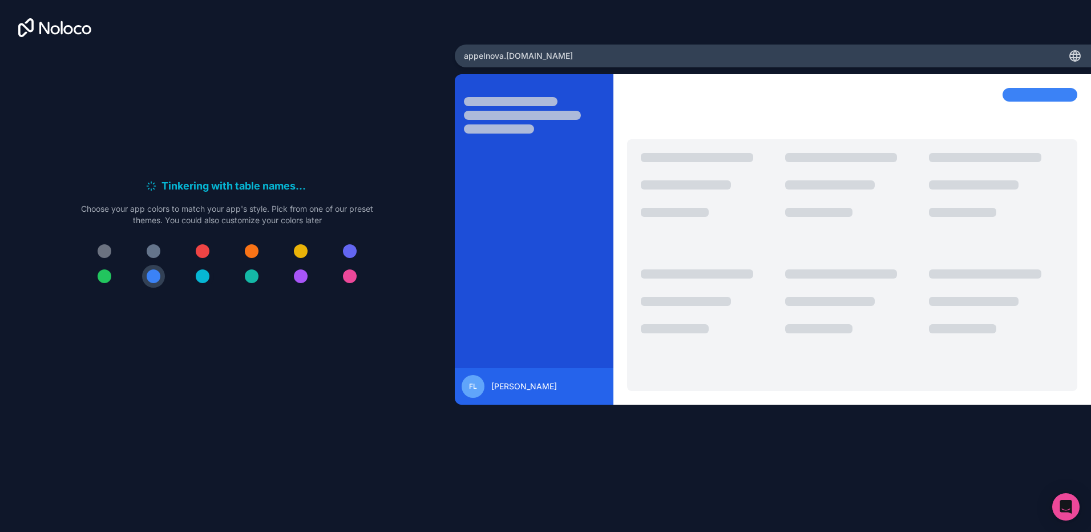
click at [200, 278] on div at bounding box center [203, 276] width 14 height 14
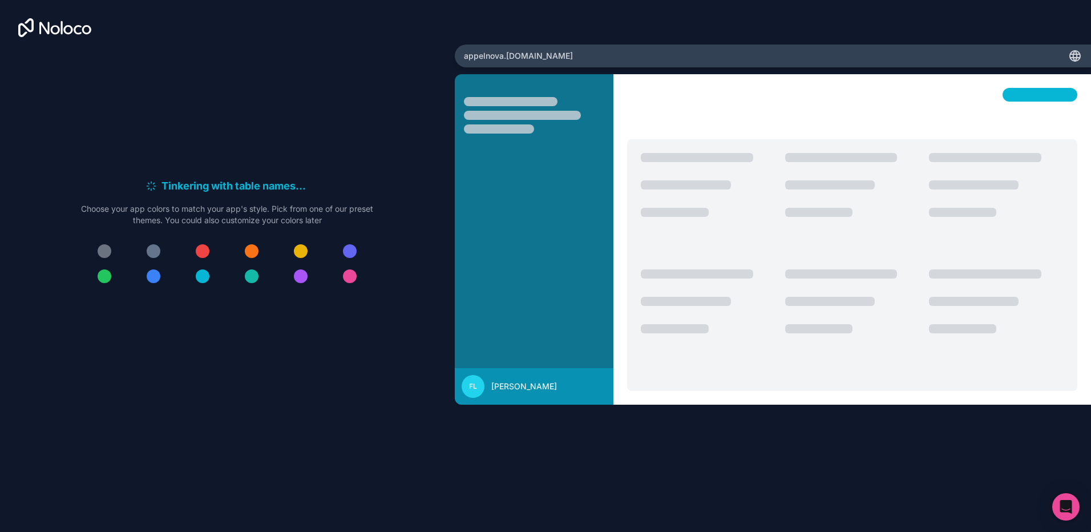
click at [200, 278] on div at bounding box center [203, 276] width 14 height 14
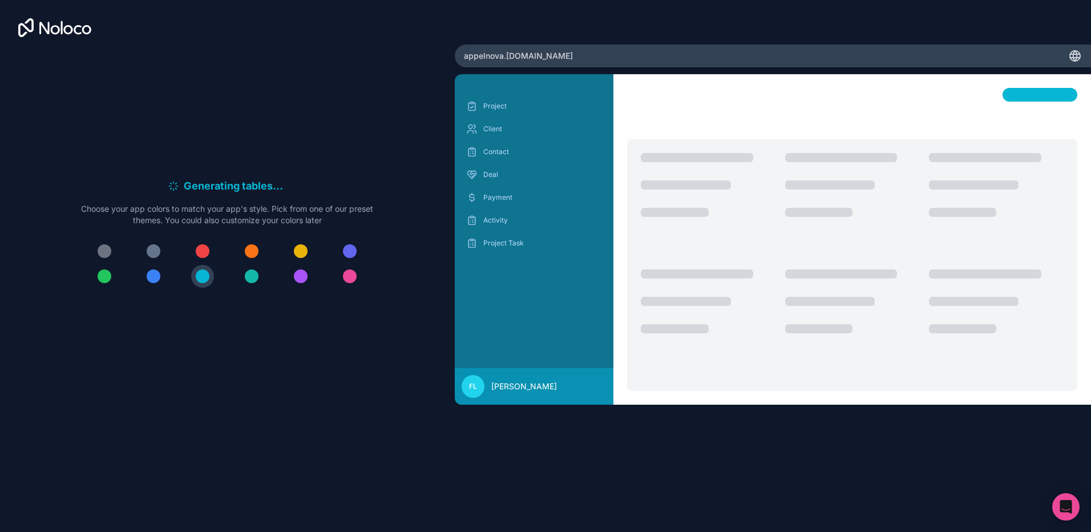
click at [301, 279] on div at bounding box center [301, 276] width 14 height 14
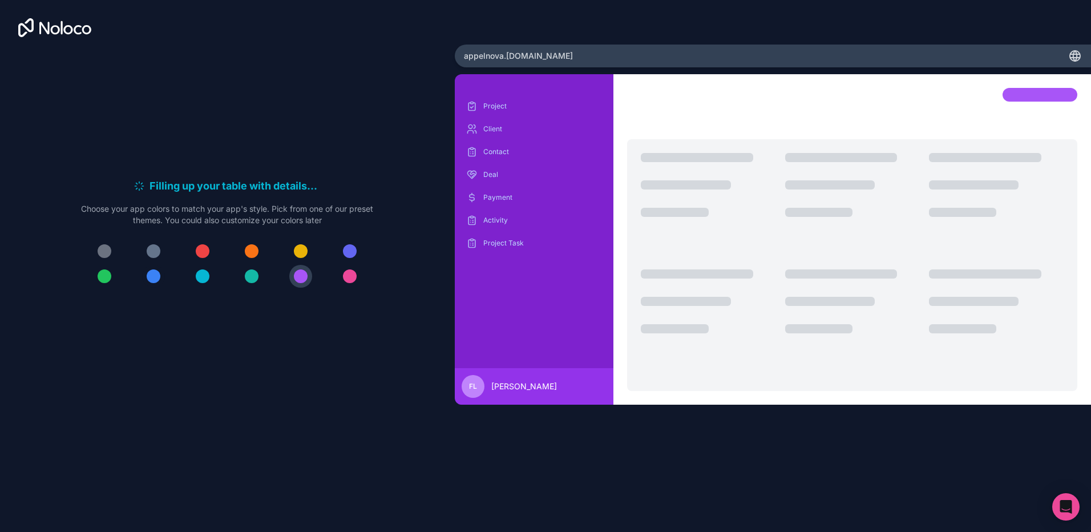
click at [158, 273] on div at bounding box center [154, 276] width 14 height 14
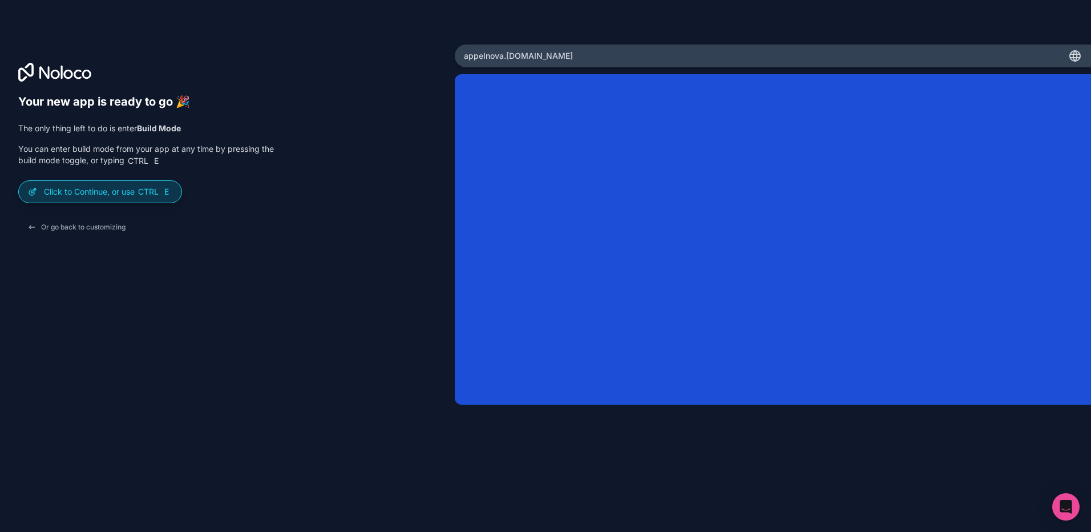
click at [66, 197] on div "Click to Continue, or use Ctrl E" at bounding box center [100, 192] width 163 height 22
